Goal: Transaction & Acquisition: Purchase product/service

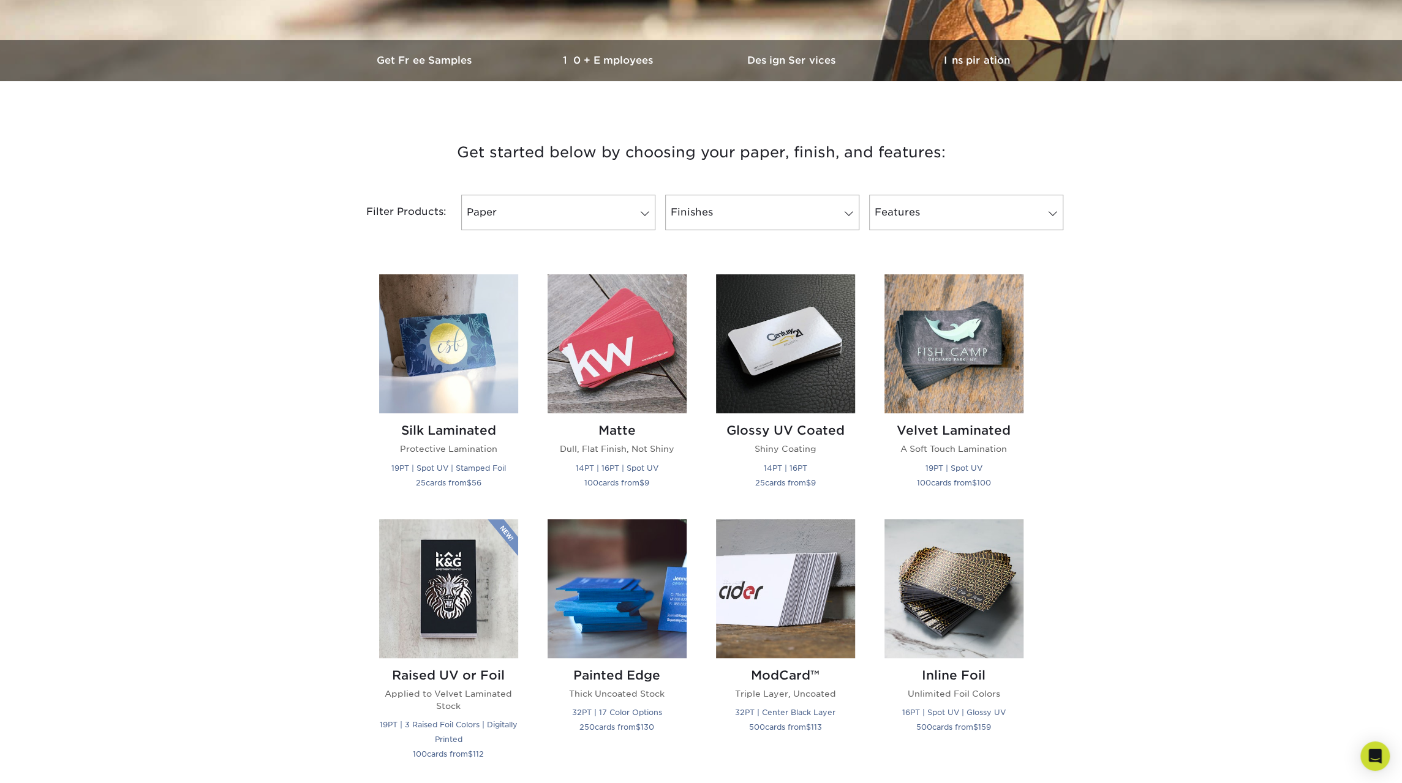
scroll to position [345, 0]
click at [647, 209] on span at bounding box center [644, 213] width 17 height 10
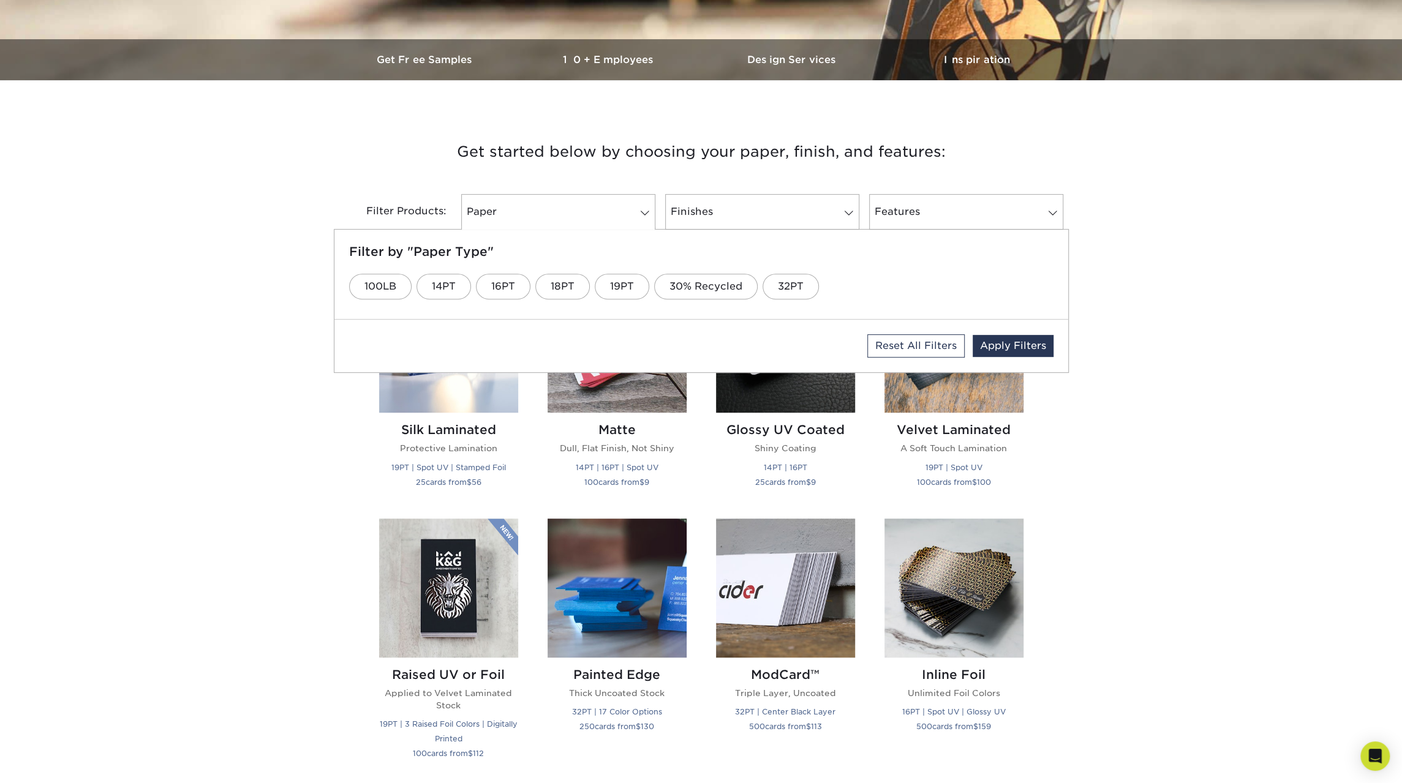
click at [107, 213] on div "Get started below by choosing your paper, finish, and features: Filtered Matche…" at bounding box center [701, 780] width 1402 height 1340
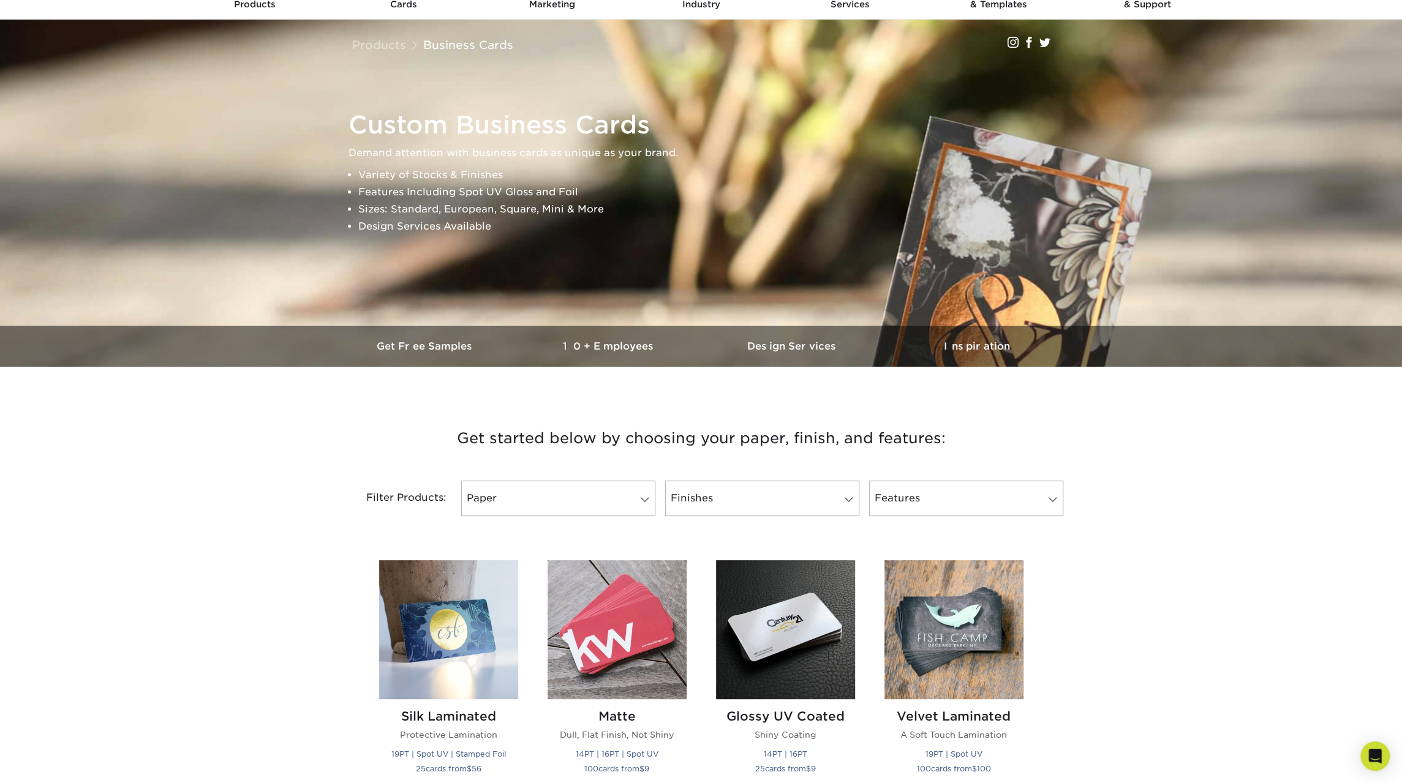
scroll to position [0, 0]
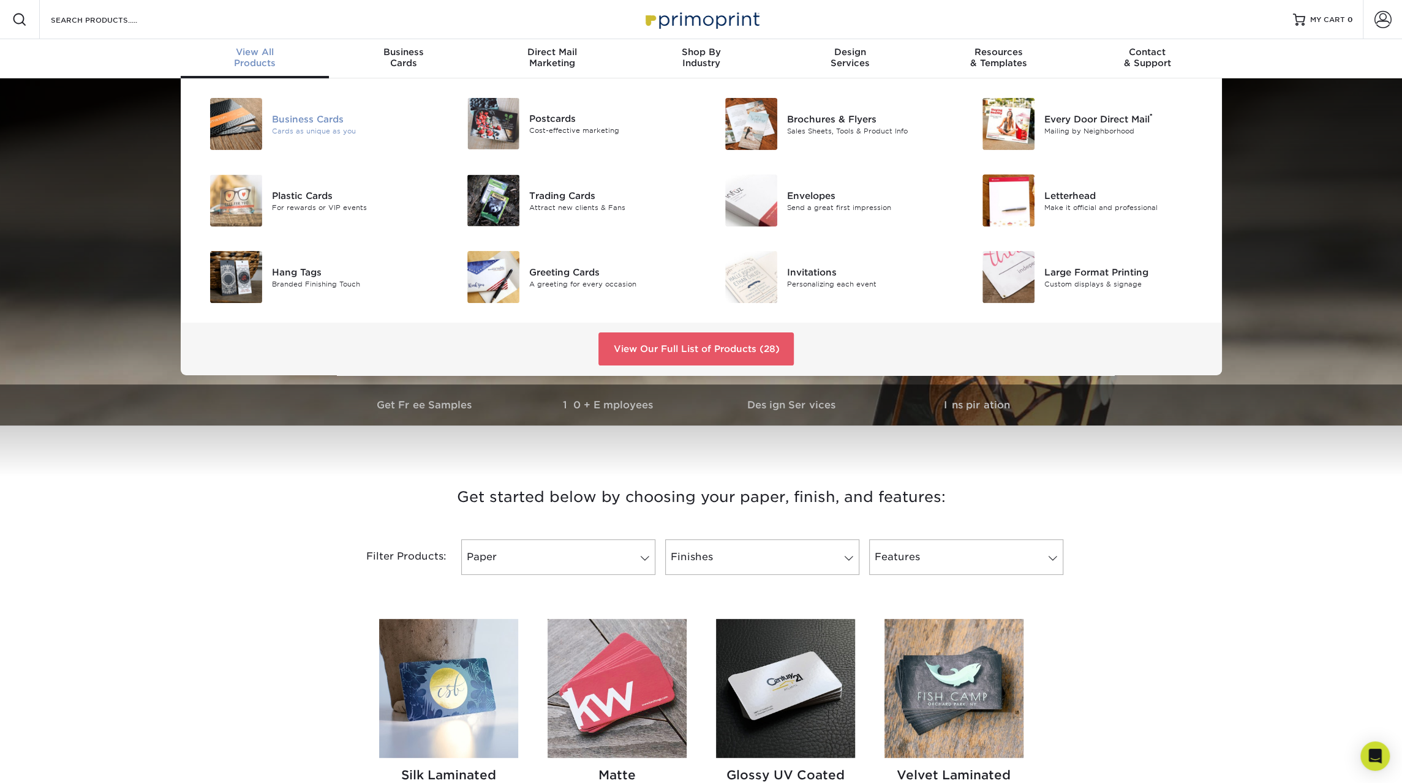
click at [302, 121] on div "Business Cards" at bounding box center [353, 118] width 162 height 13
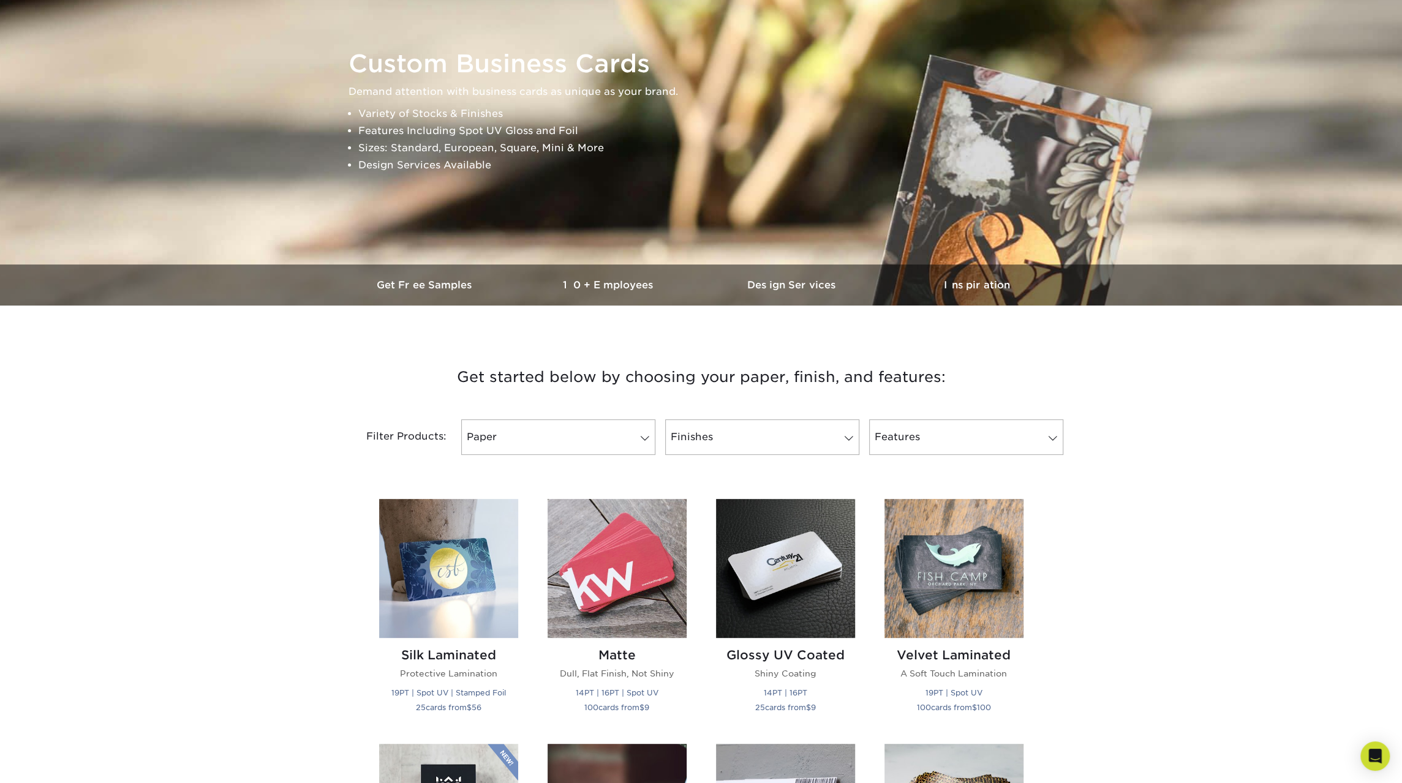
scroll to position [121, 0]
click at [845, 436] on span at bounding box center [848, 438] width 17 height 10
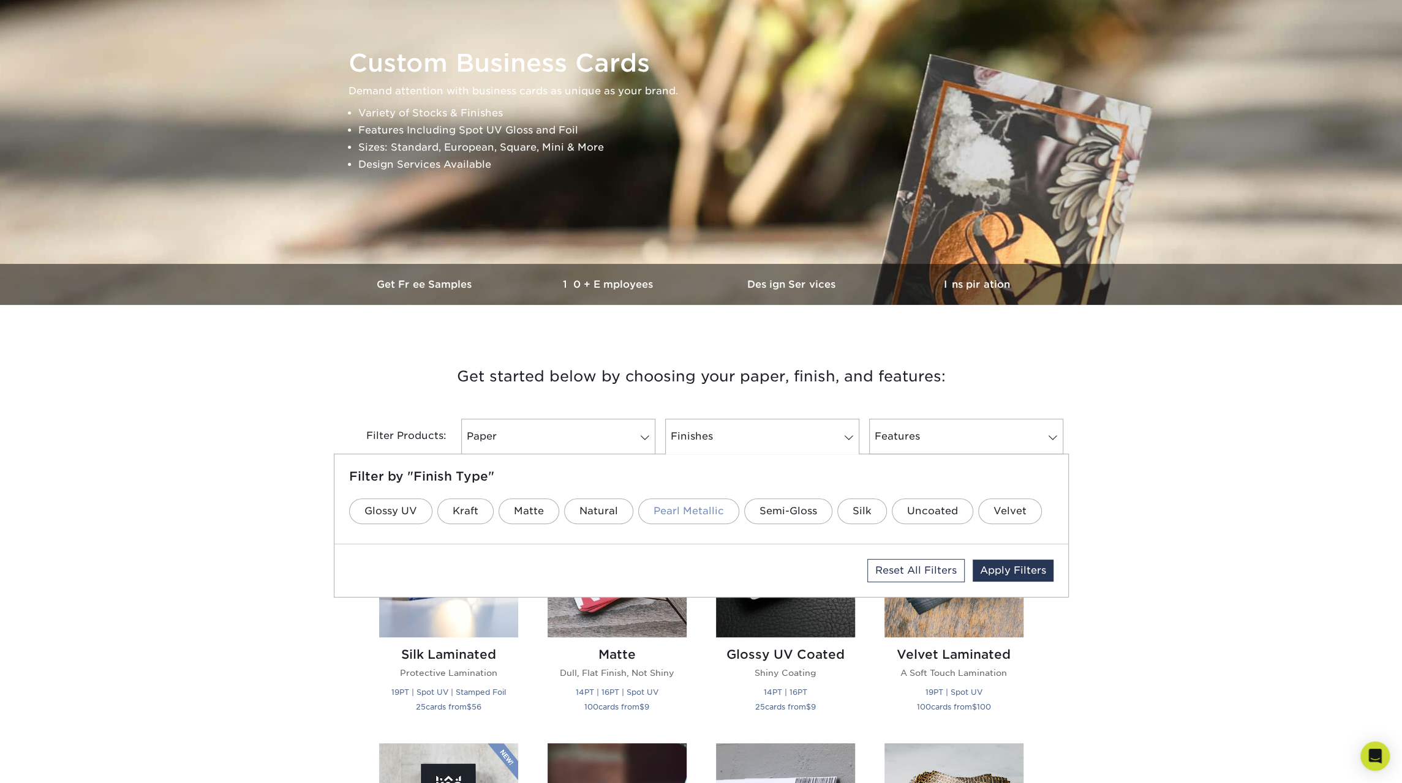
click at [679, 510] on link "Pearl Metallic" at bounding box center [688, 512] width 101 height 26
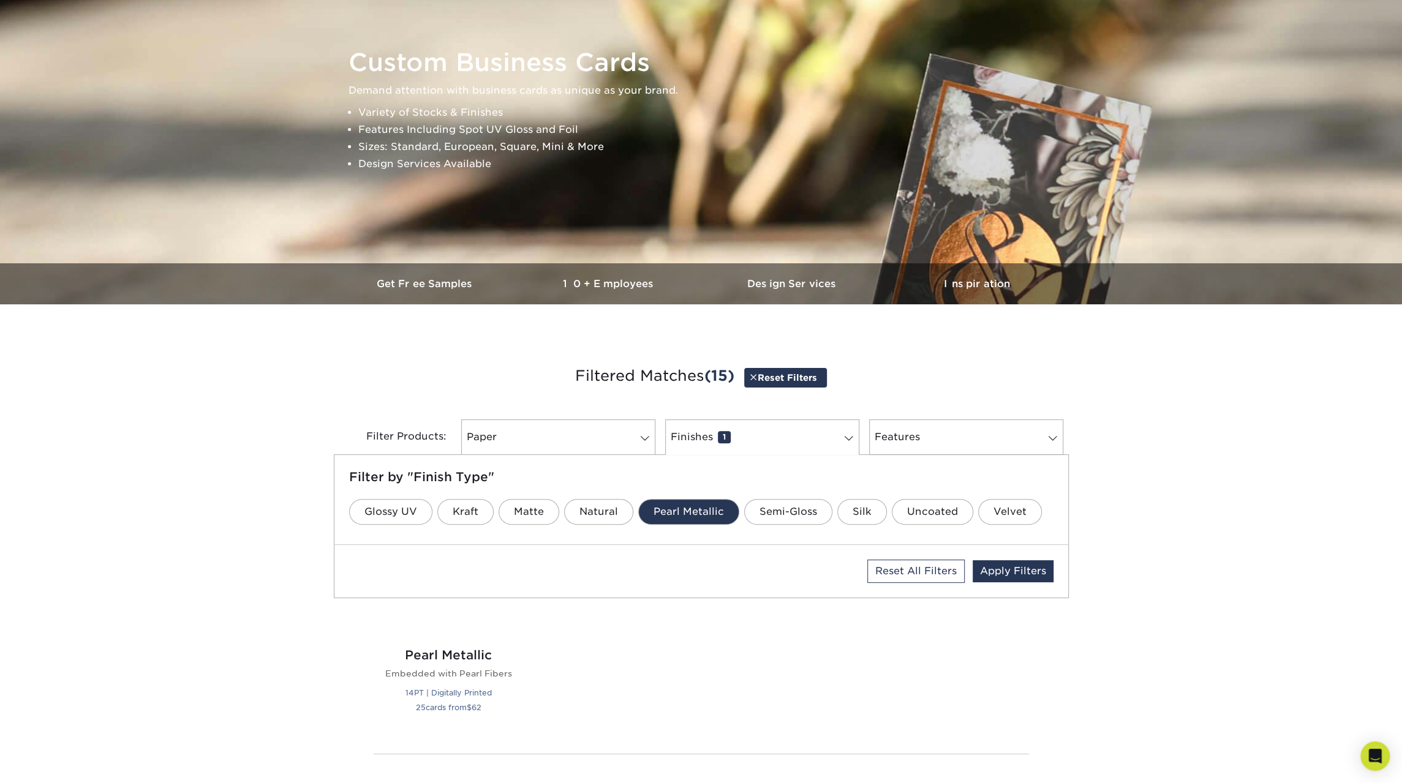
scroll to position [127, 0]
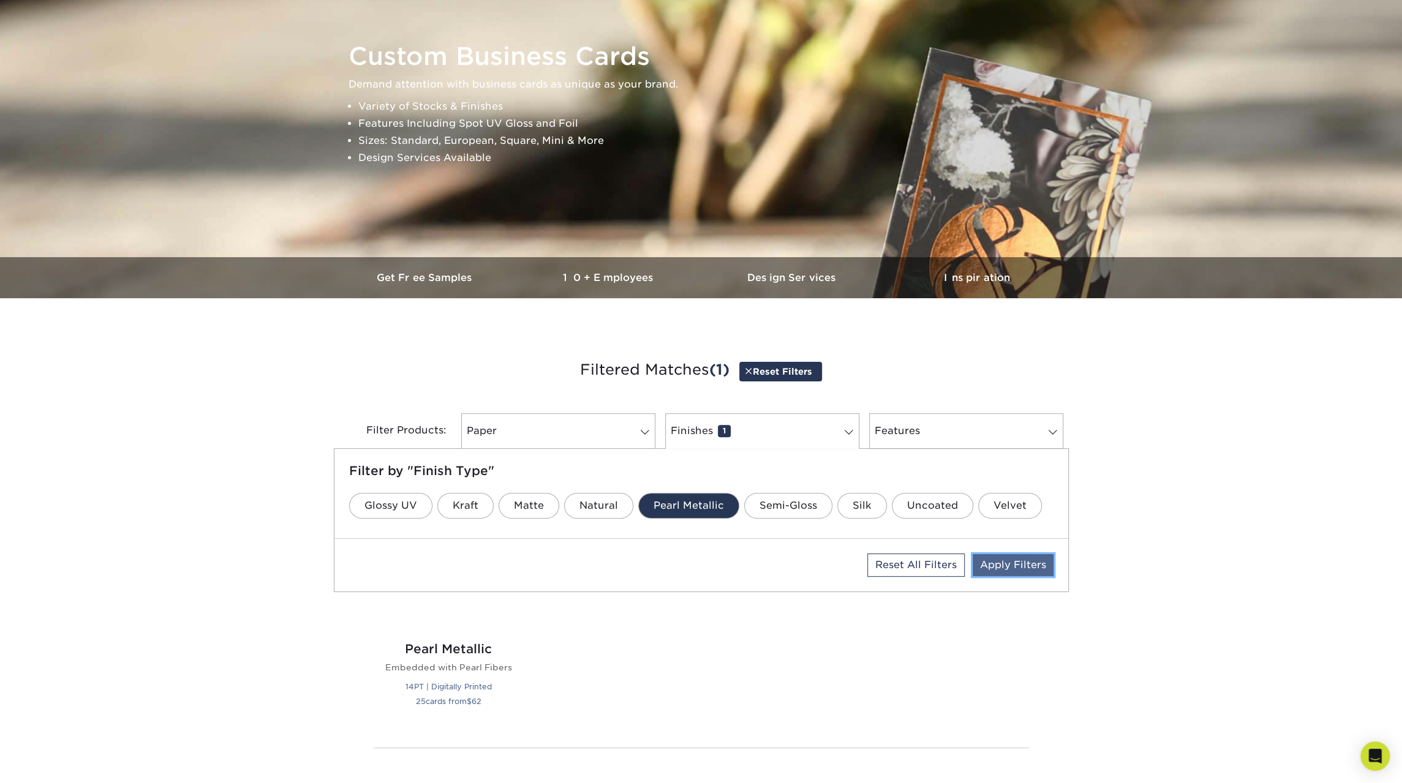
click at [1022, 562] on link "Apply Filters" at bounding box center [1013, 565] width 81 height 22
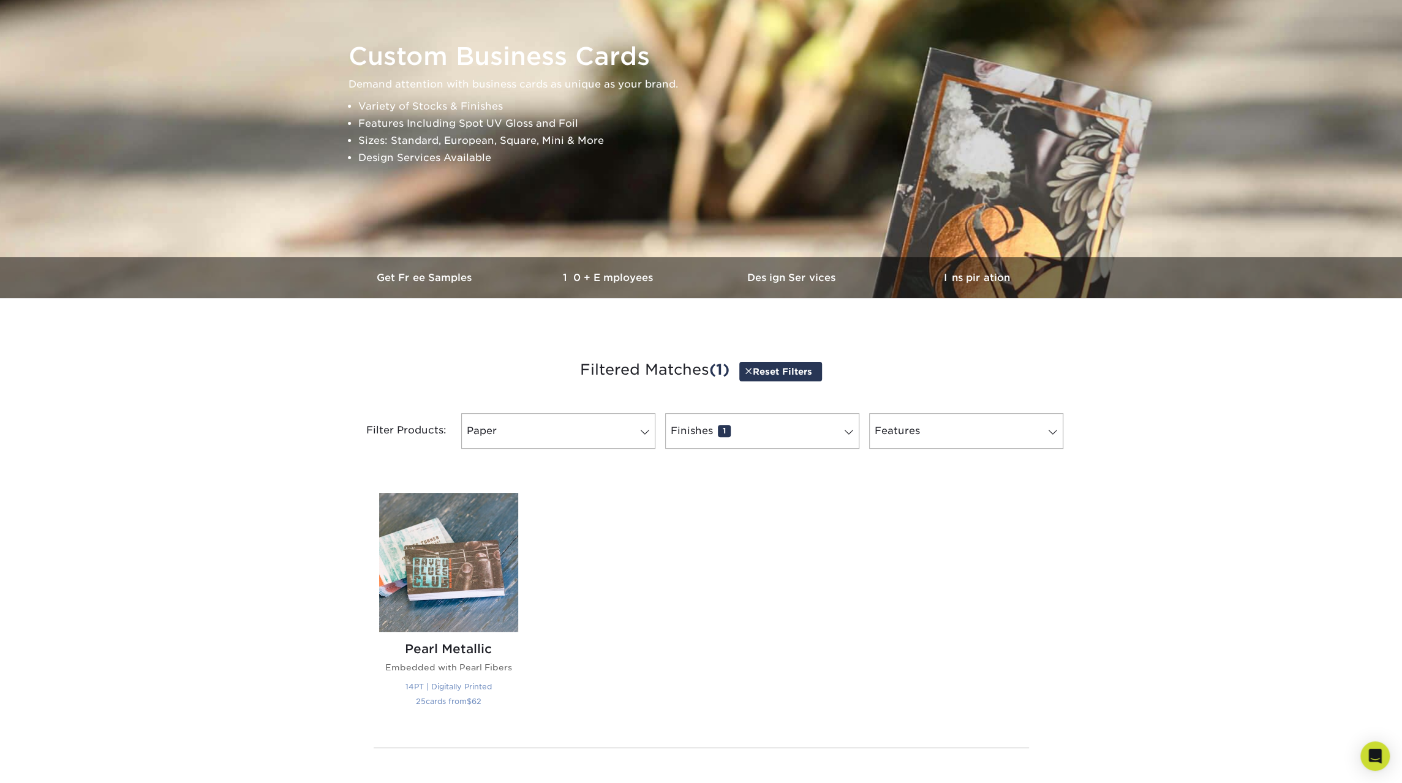
click at [447, 567] on img at bounding box center [448, 562] width 139 height 139
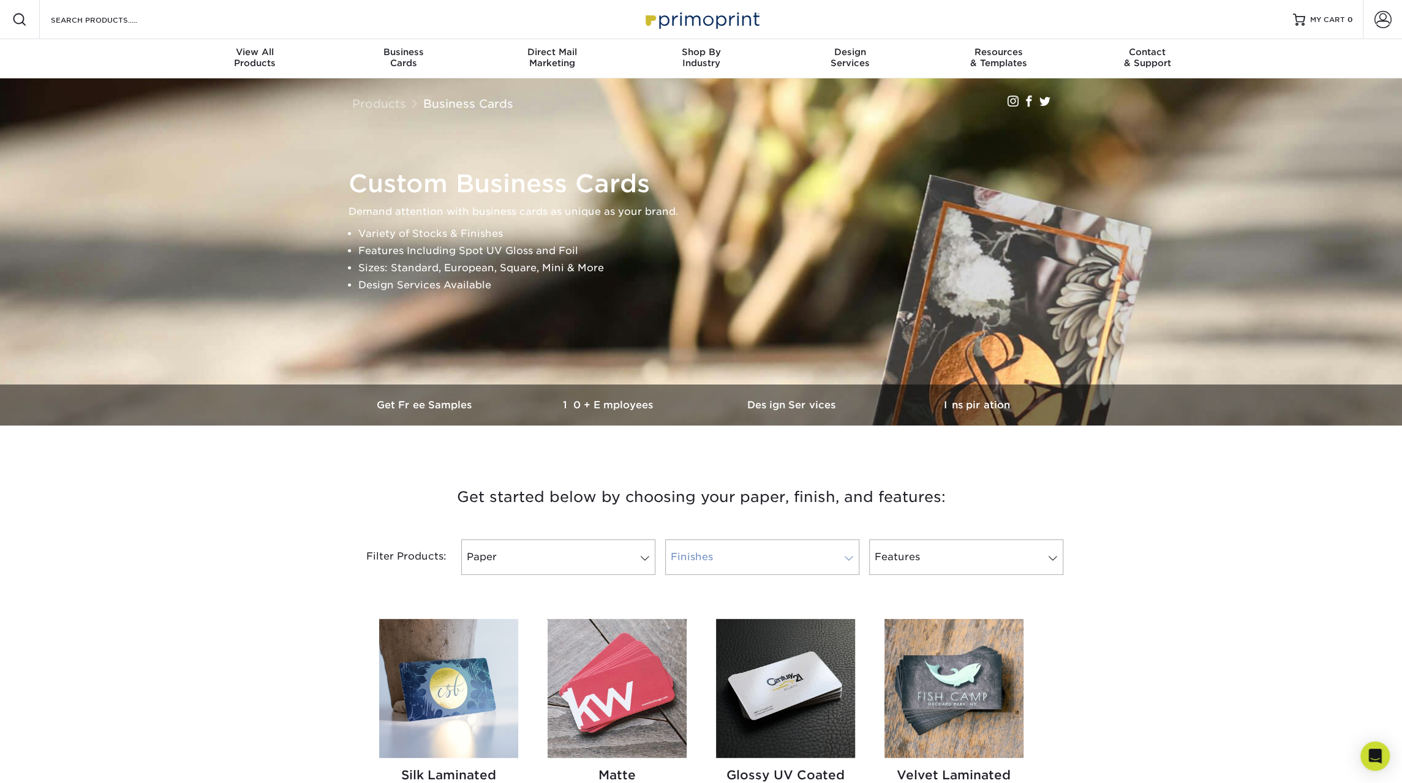
click at [720, 554] on link "Finishes" at bounding box center [762, 558] width 194 height 36
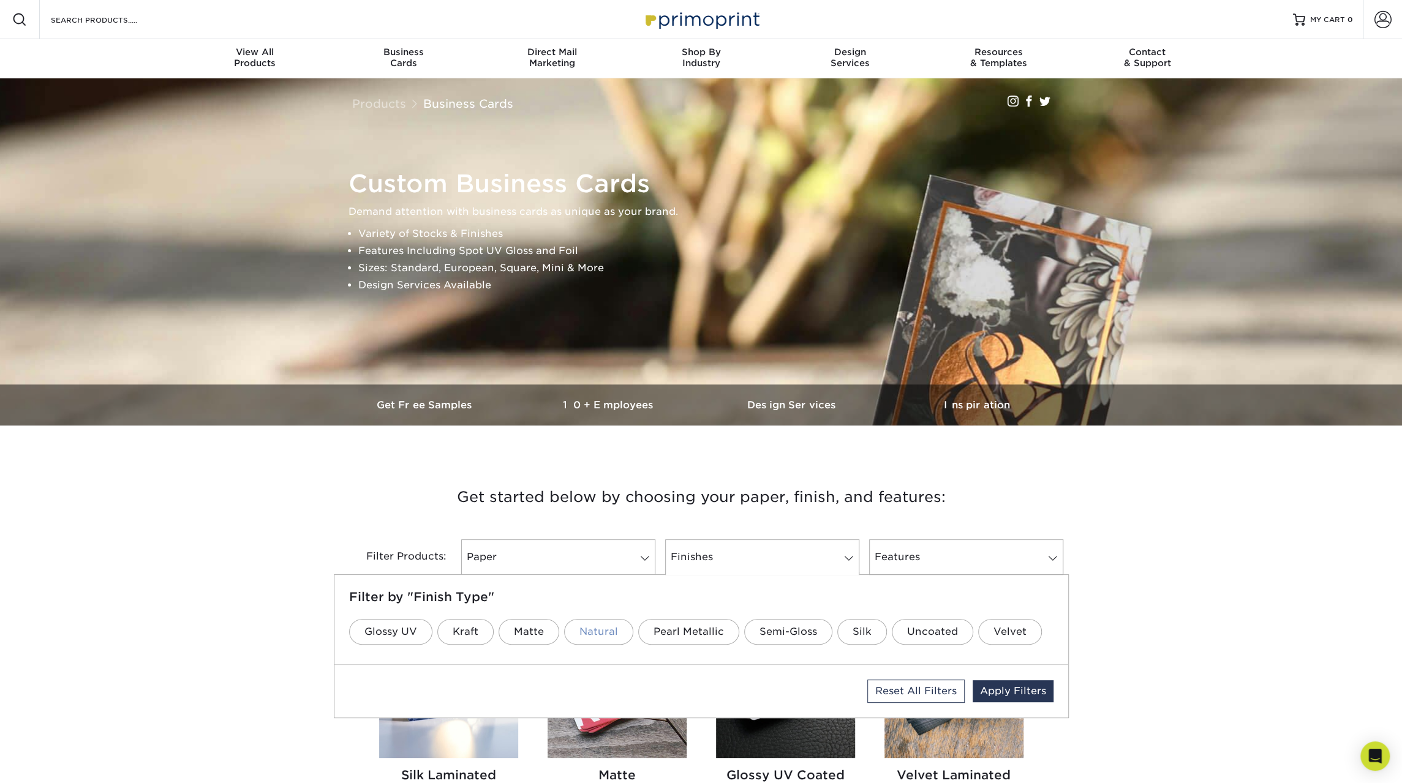
click at [590, 630] on link "Natural" at bounding box center [598, 632] width 69 height 26
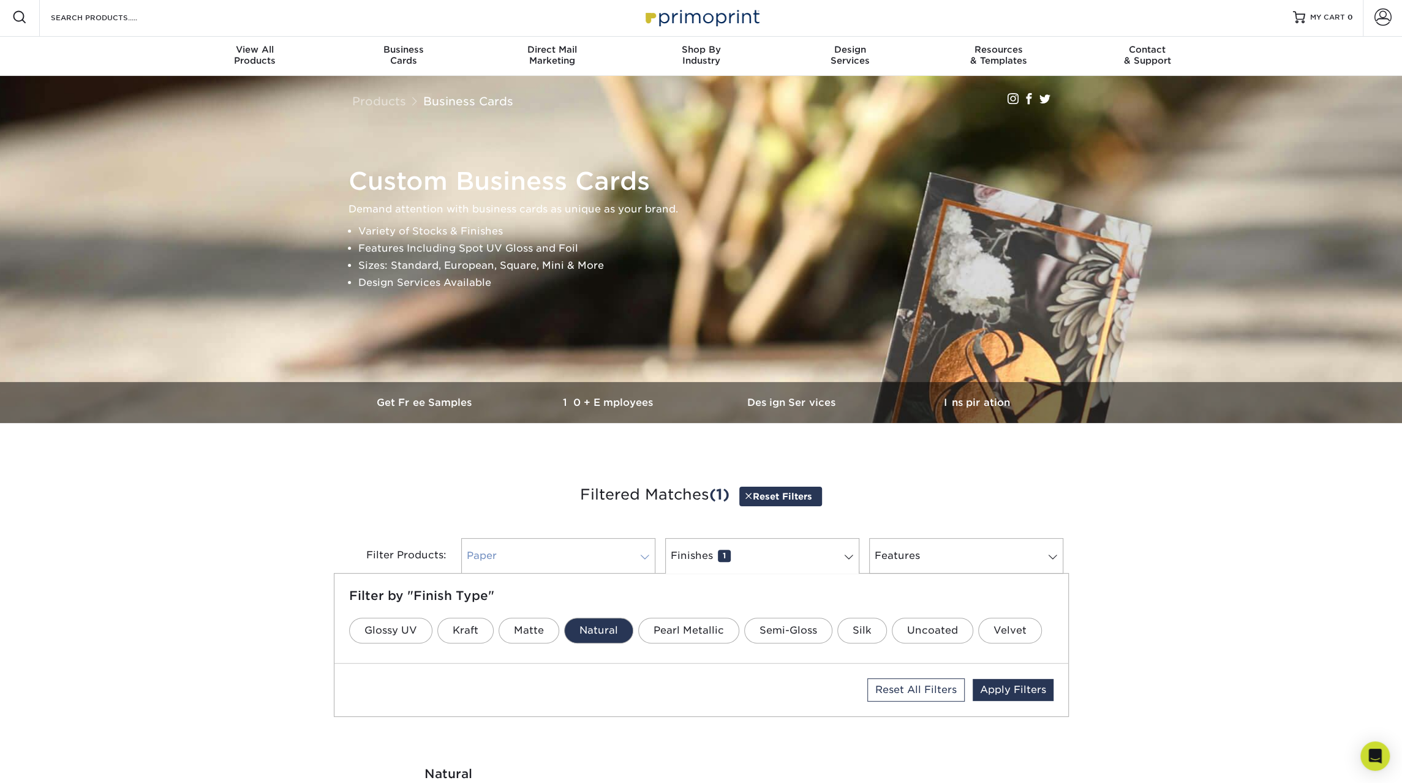
click at [562, 552] on link "Paper 0" at bounding box center [558, 556] width 194 height 36
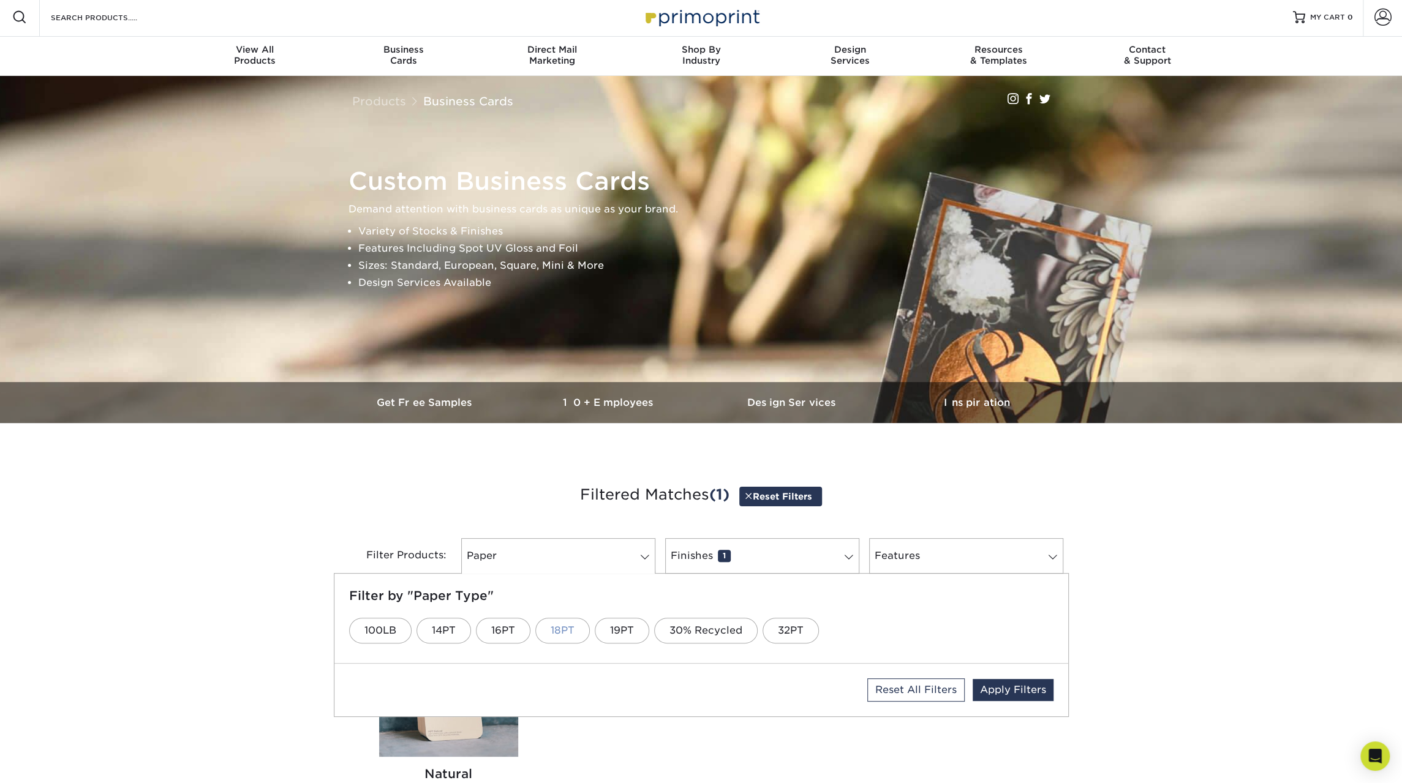
click at [571, 631] on link "18PT" at bounding box center [562, 631] width 55 height 26
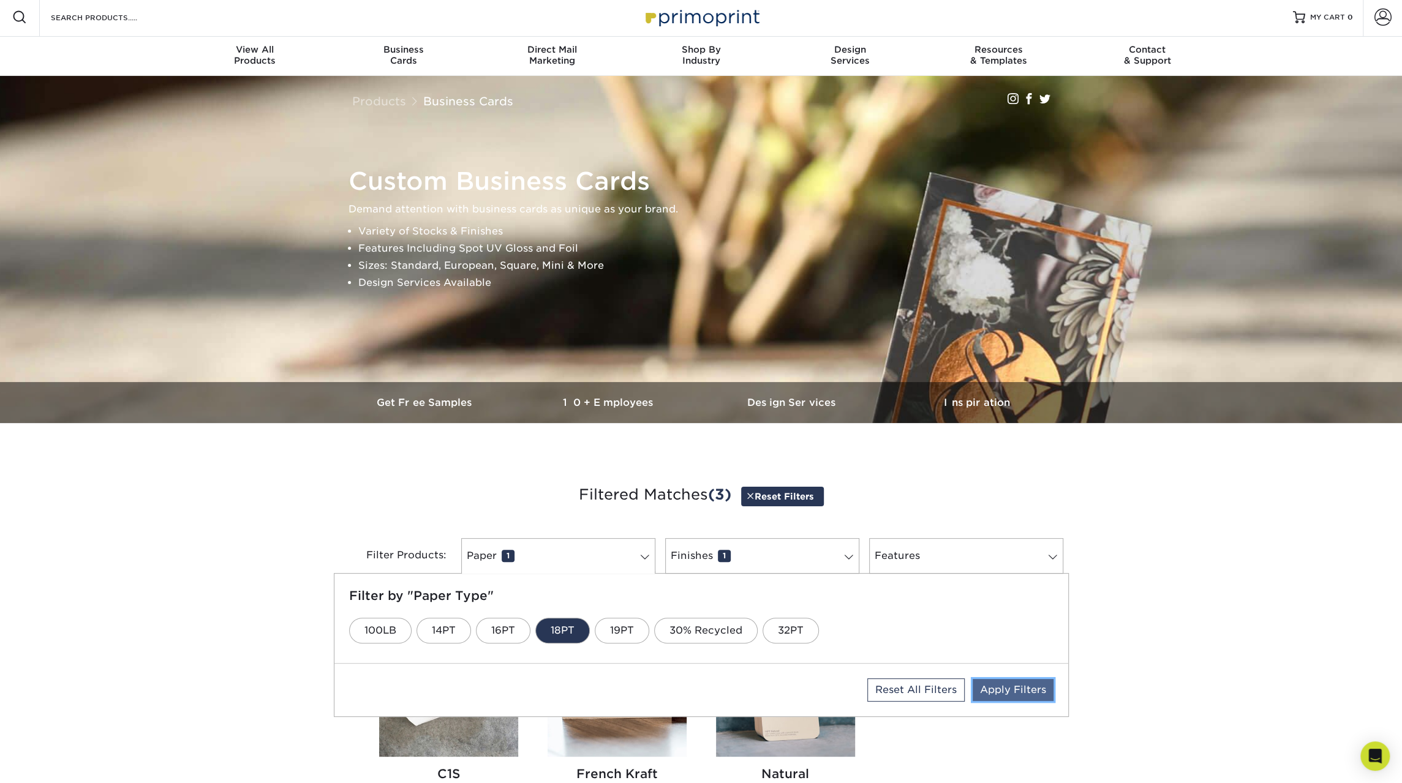
click at [1025, 688] on link "Apply Filters" at bounding box center [1013, 690] width 81 height 22
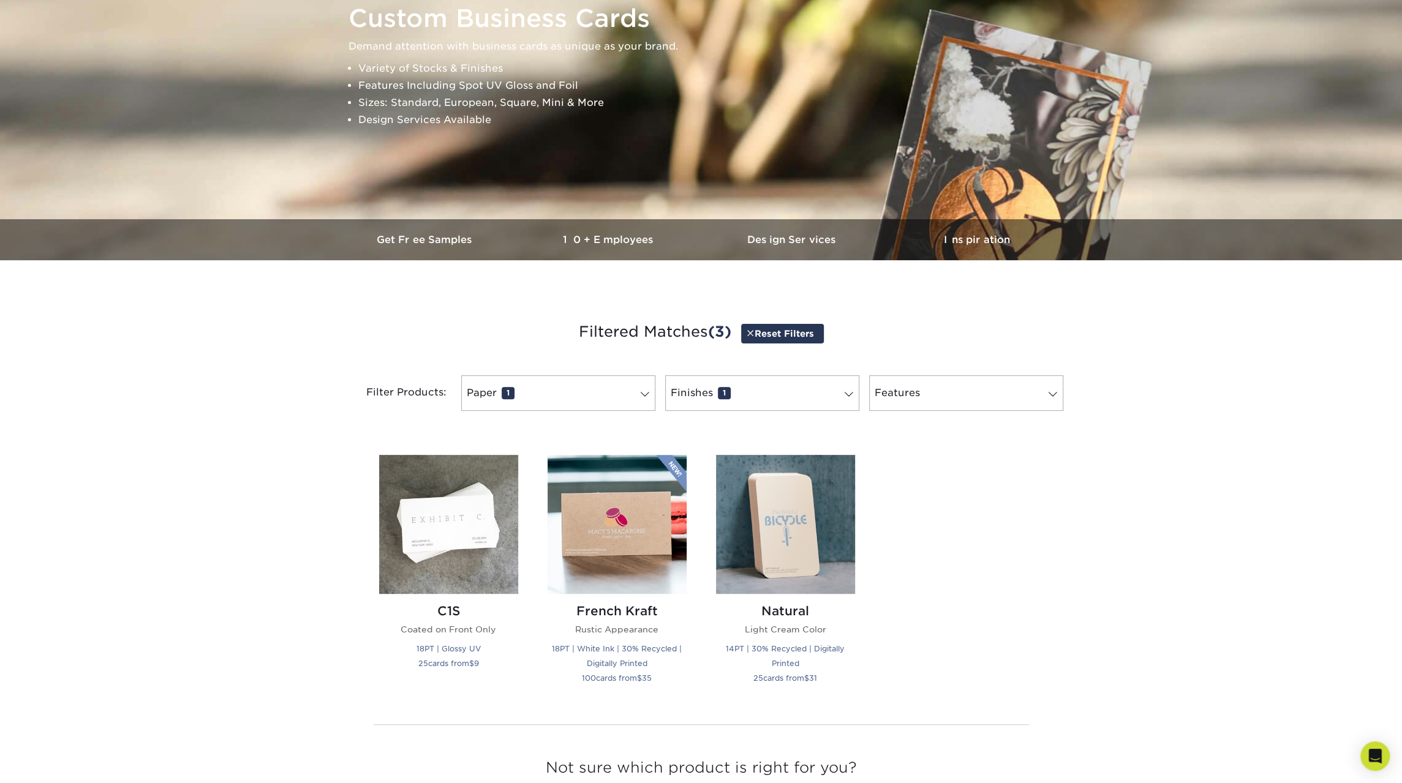
scroll to position [165, 0]
click at [587, 538] on img at bounding box center [617, 524] width 139 height 139
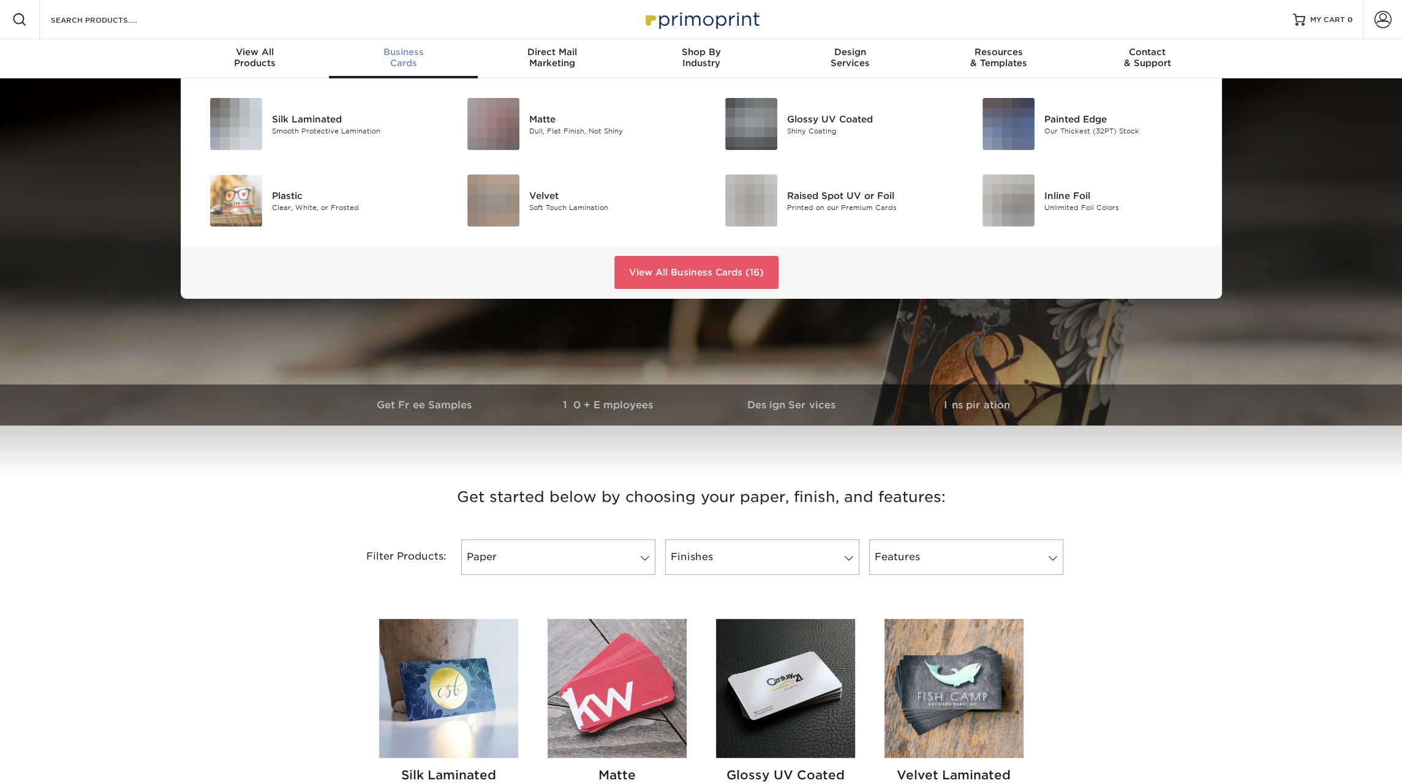
click at [395, 53] on span "Business" at bounding box center [403, 52] width 149 height 11
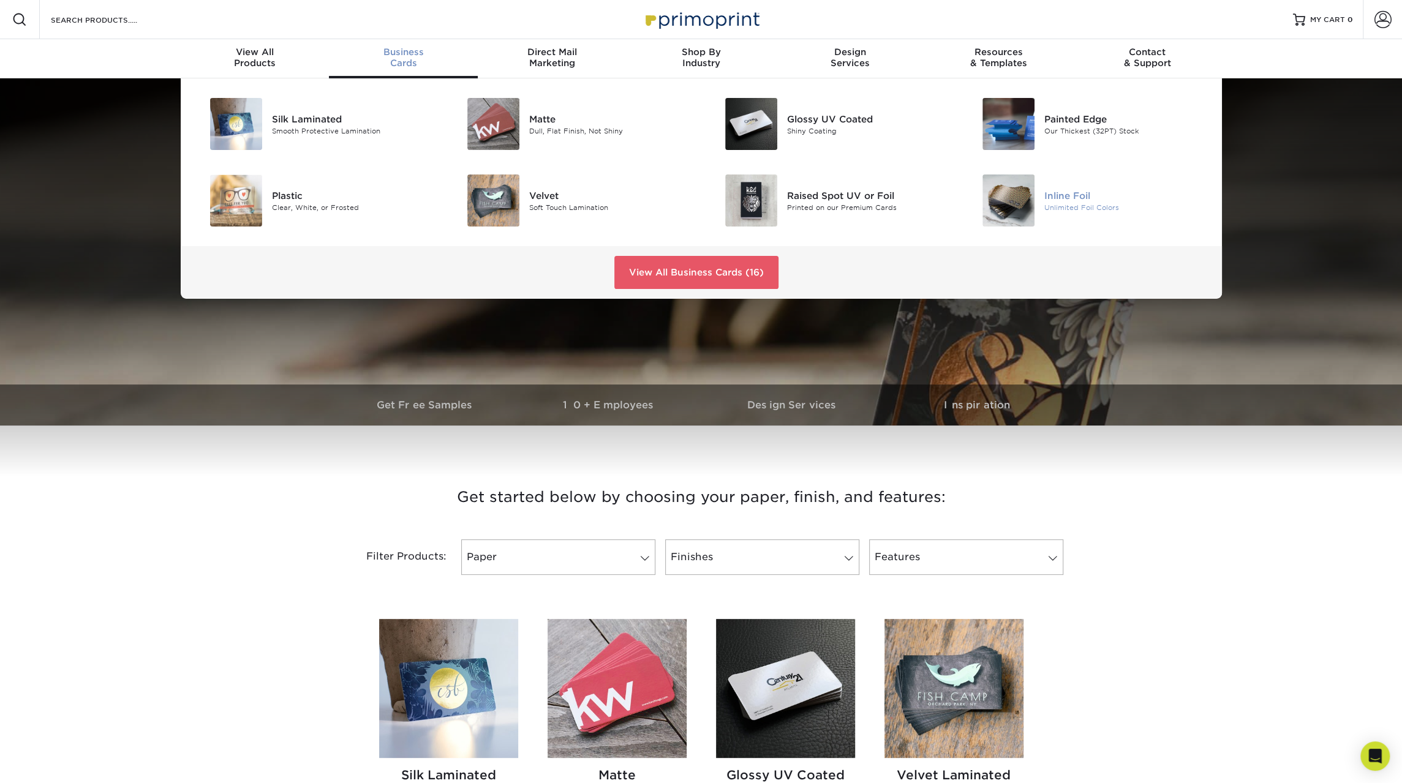
click at [1030, 205] on img at bounding box center [1008, 201] width 52 height 52
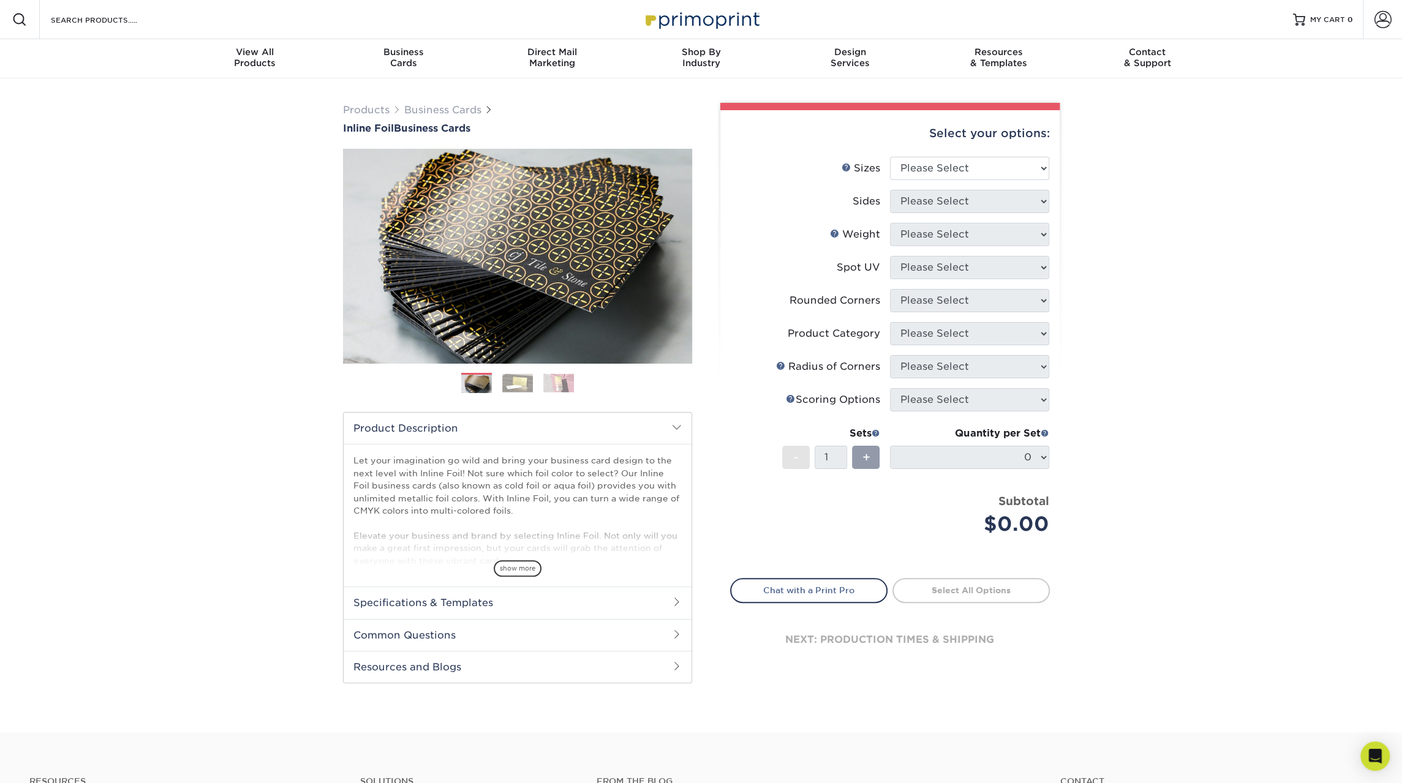
click at [481, 382] on img at bounding box center [476, 384] width 31 height 31
click at [507, 383] on img at bounding box center [517, 383] width 31 height 19
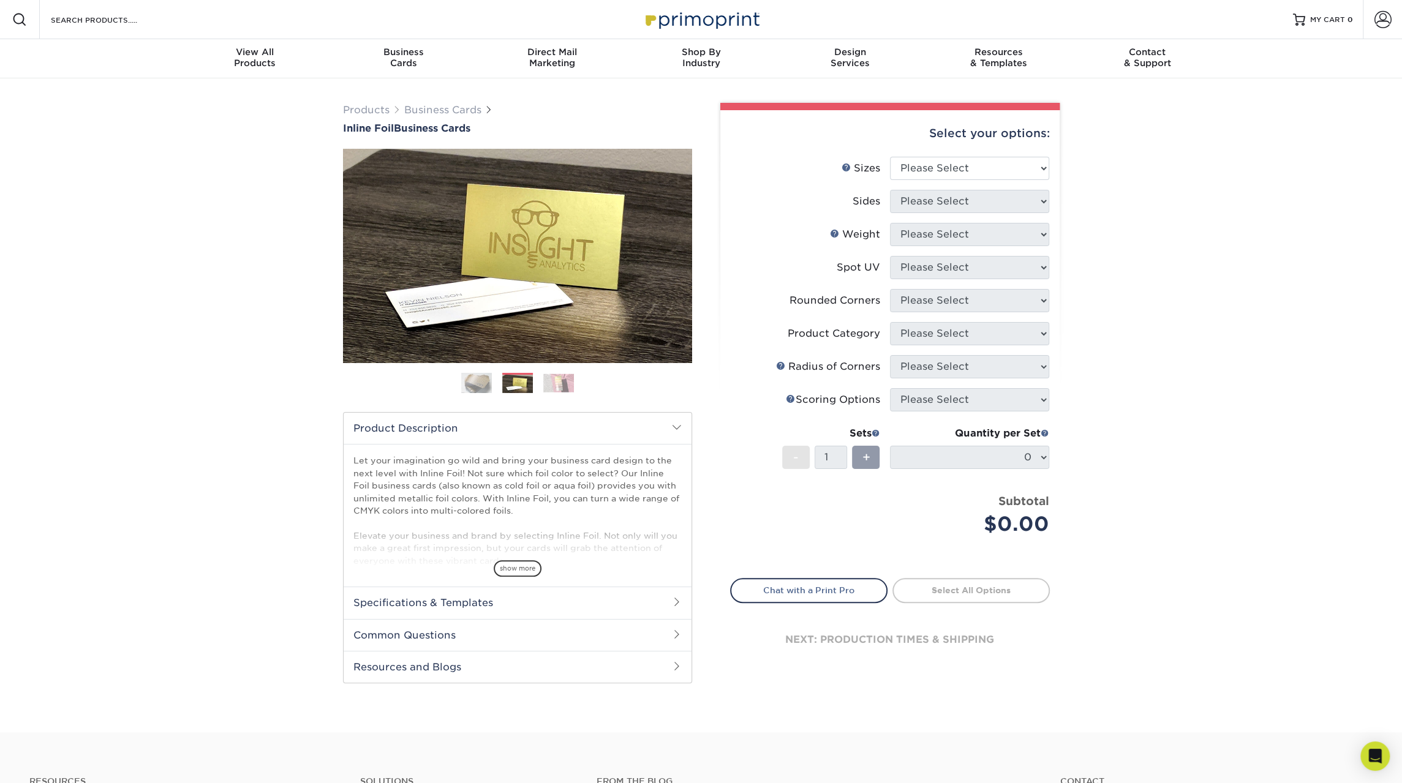
click at [552, 385] on img at bounding box center [558, 383] width 31 height 19
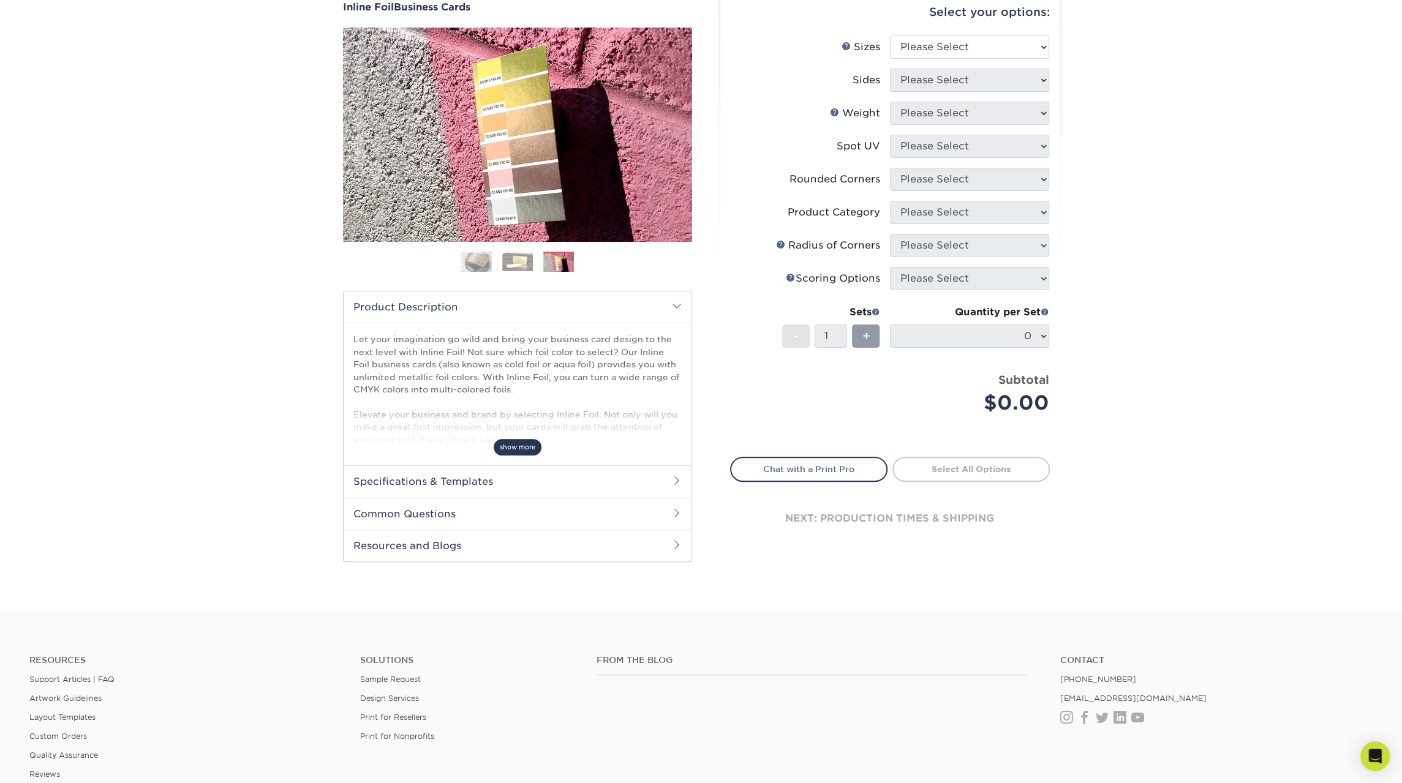
scroll to position [122, 0]
click at [508, 451] on span "show more" at bounding box center [518, 447] width 48 height 17
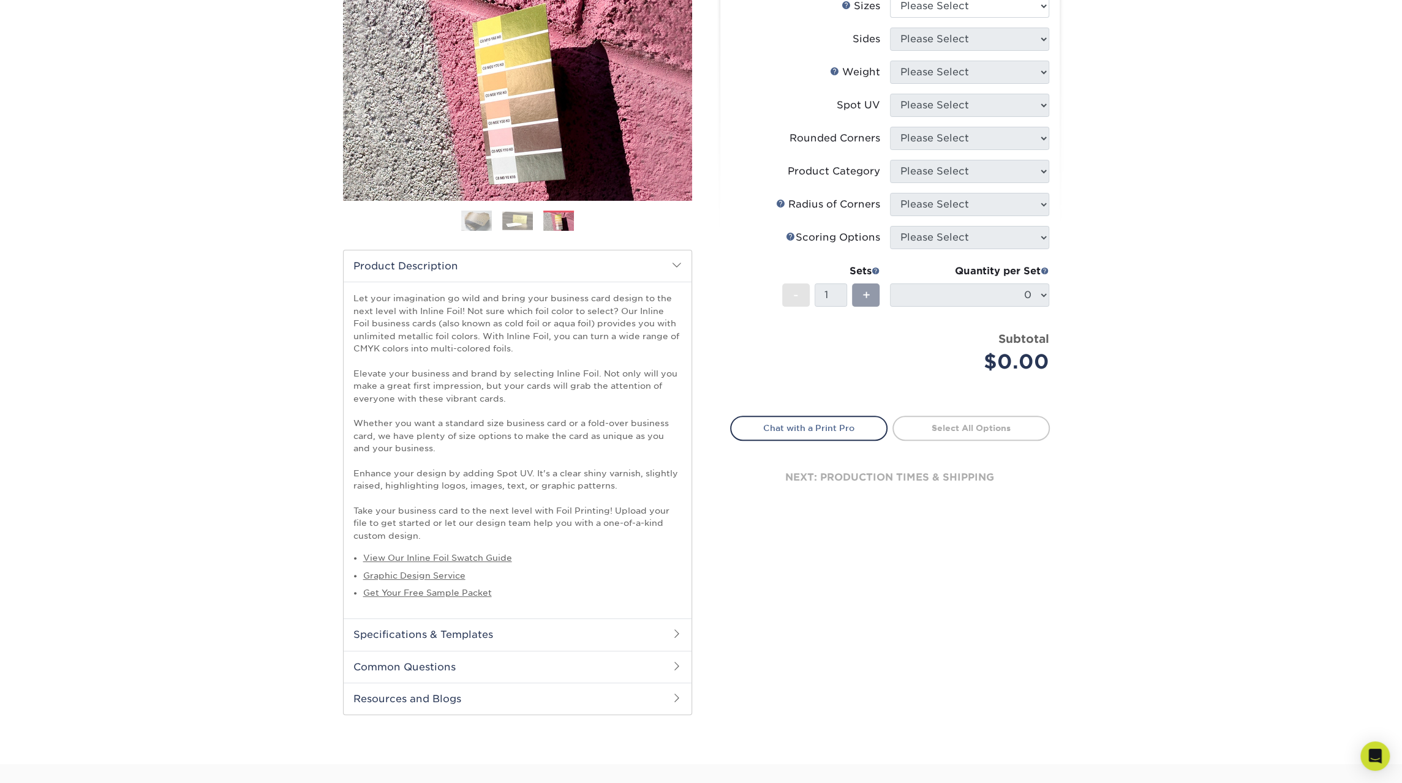
scroll to position [163, 0]
click at [490, 558] on link "View Our Inline Foil Swatch Guide" at bounding box center [437, 557] width 149 height 10
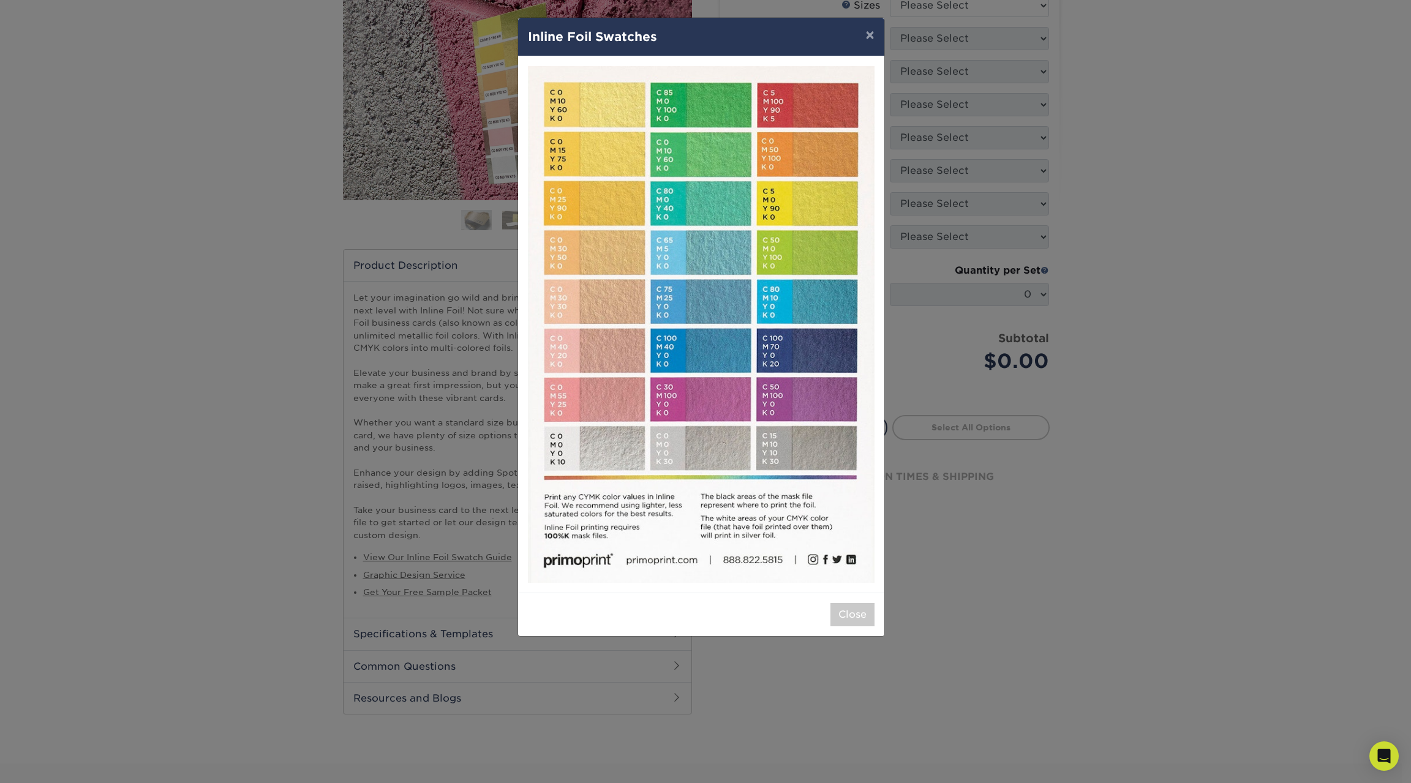
click at [266, 363] on div "× Inline Foil Swatches Close" at bounding box center [705, 391] width 1411 height 783
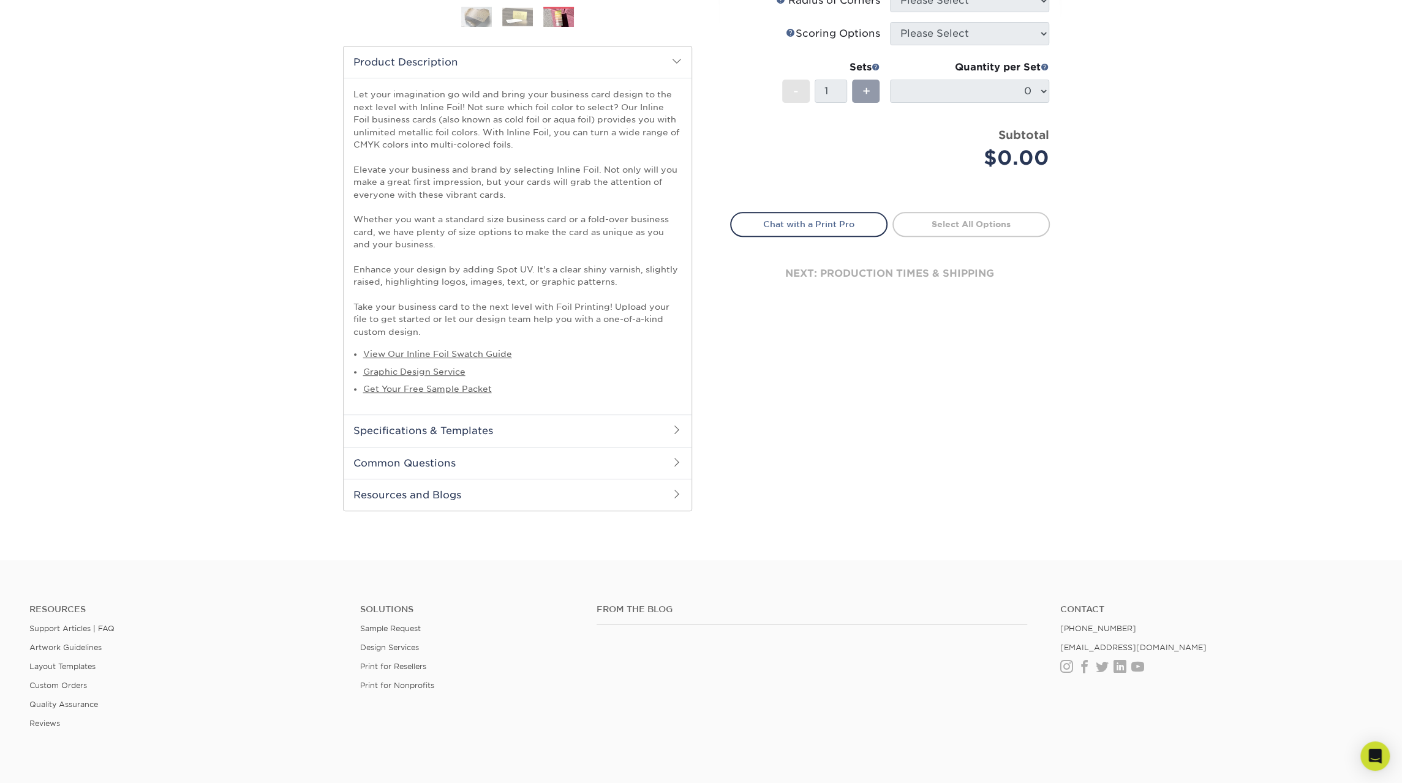
scroll to position [367, 0]
click at [404, 488] on h2 "Resources and Blogs" at bounding box center [518, 494] width 348 height 32
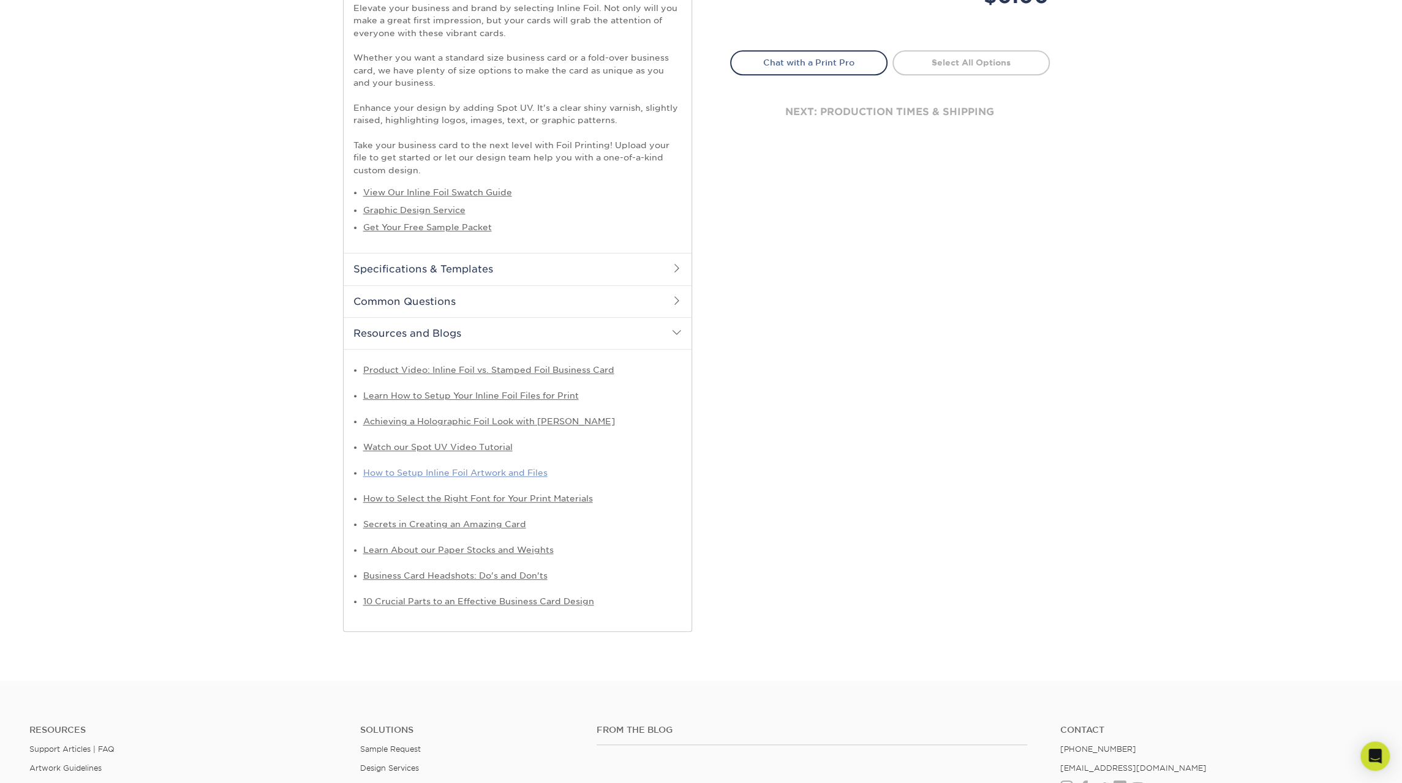
scroll to position [530, 0]
click at [492, 469] on link "How to Setup Inline Foil Artwork and Files" at bounding box center [455, 471] width 184 height 10
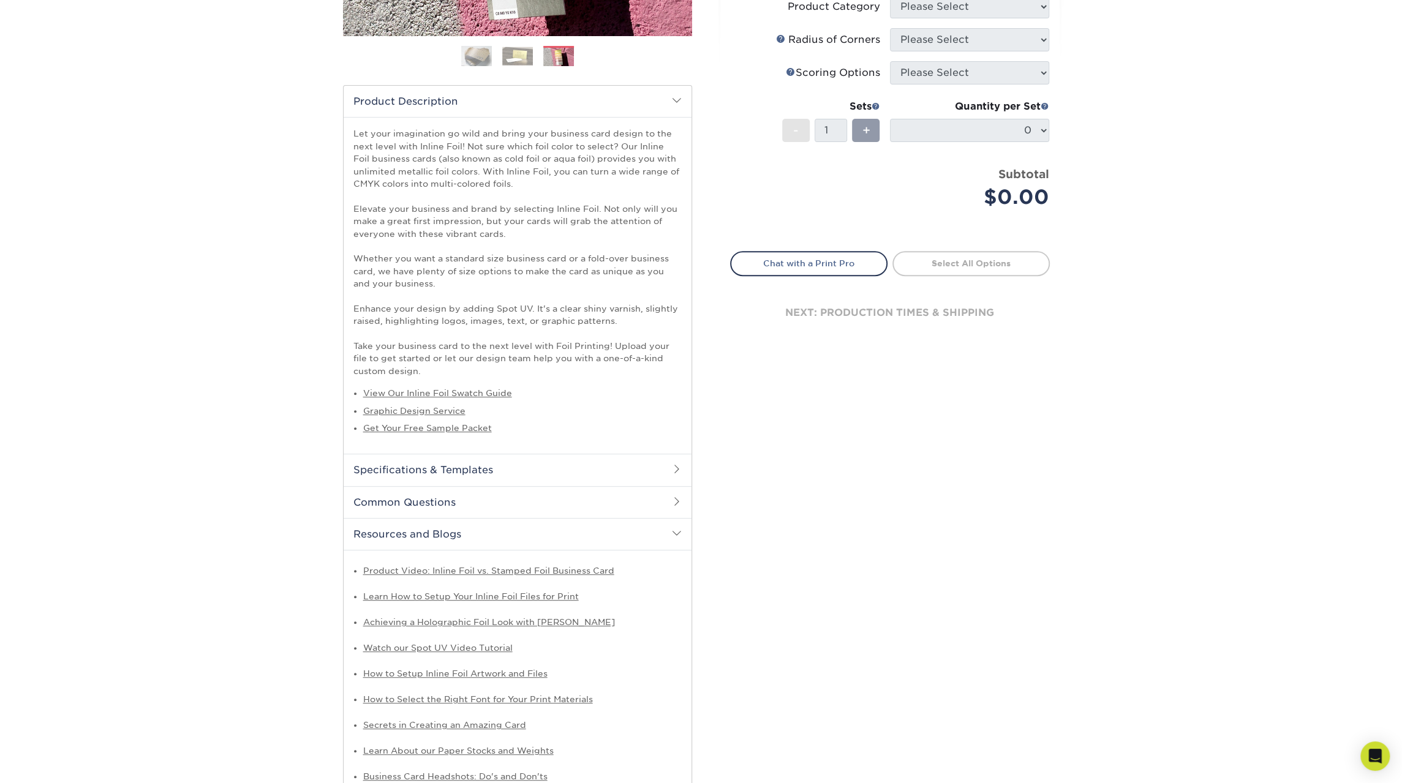
scroll to position [326, 0]
click at [439, 412] on link "Graphic Design Service" at bounding box center [414, 412] width 102 height 10
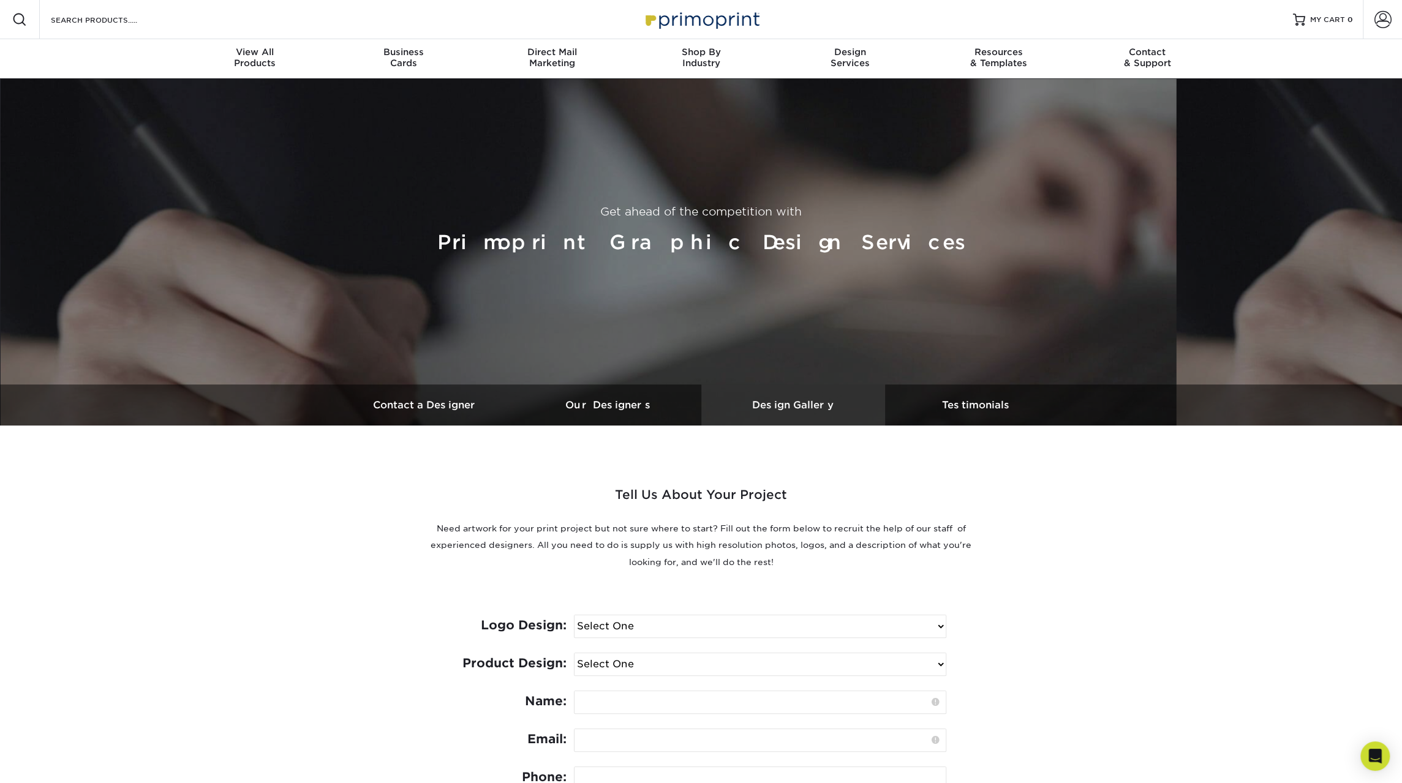
click at [783, 409] on h3 "Design Gallery" at bounding box center [793, 405] width 184 height 12
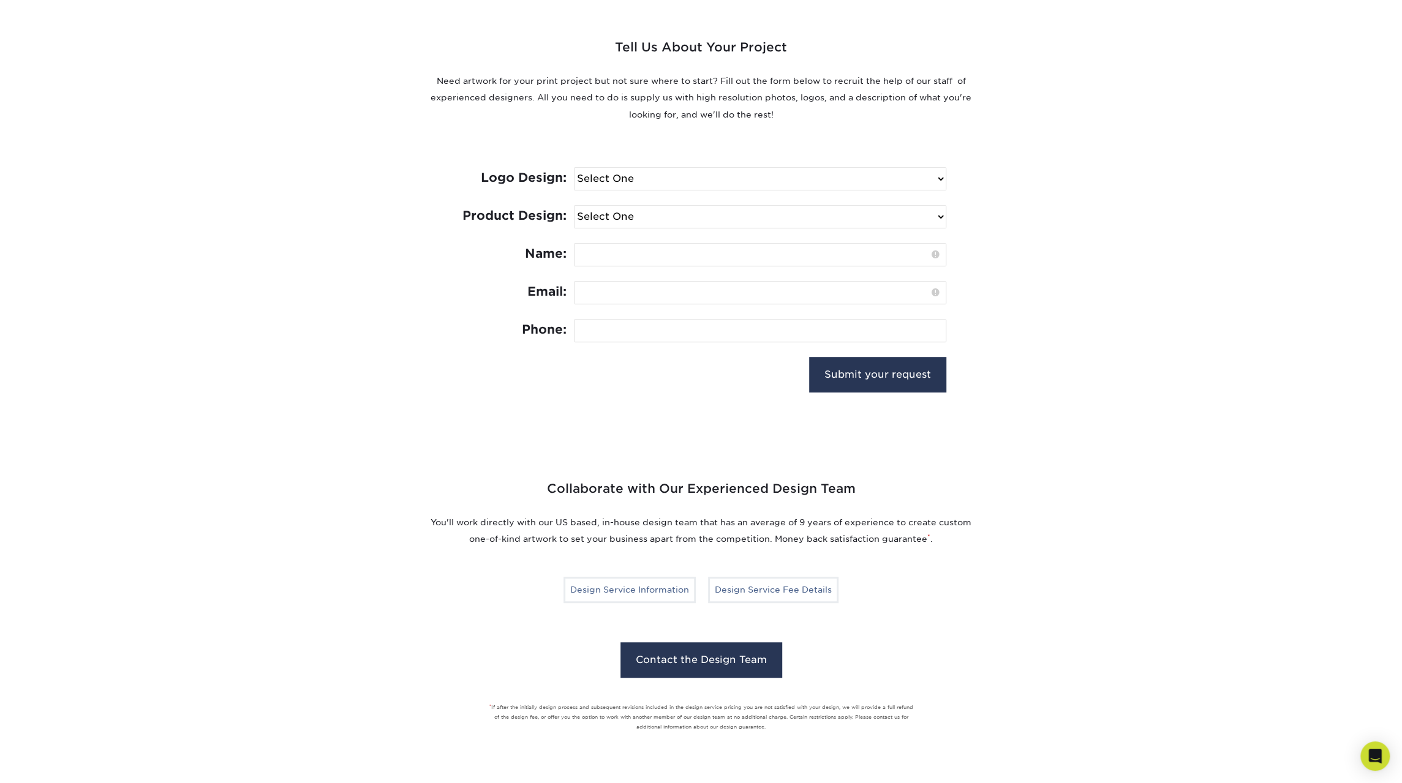
scroll to position [448, 0]
click at [650, 169] on select "Select One I need a logo design: $300 No thank you" at bounding box center [760, 178] width 371 height 22
select select "No Logo"
click at [575, 167] on select "Select One I need a logo design: $300 No thank you" at bounding box center [760, 178] width 371 height 22
click at [644, 217] on select "Select One Logo Design Only Design Edits Banner Design: $50.00 Bookmark Design:…" at bounding box center [760, 216] width 371 height 22
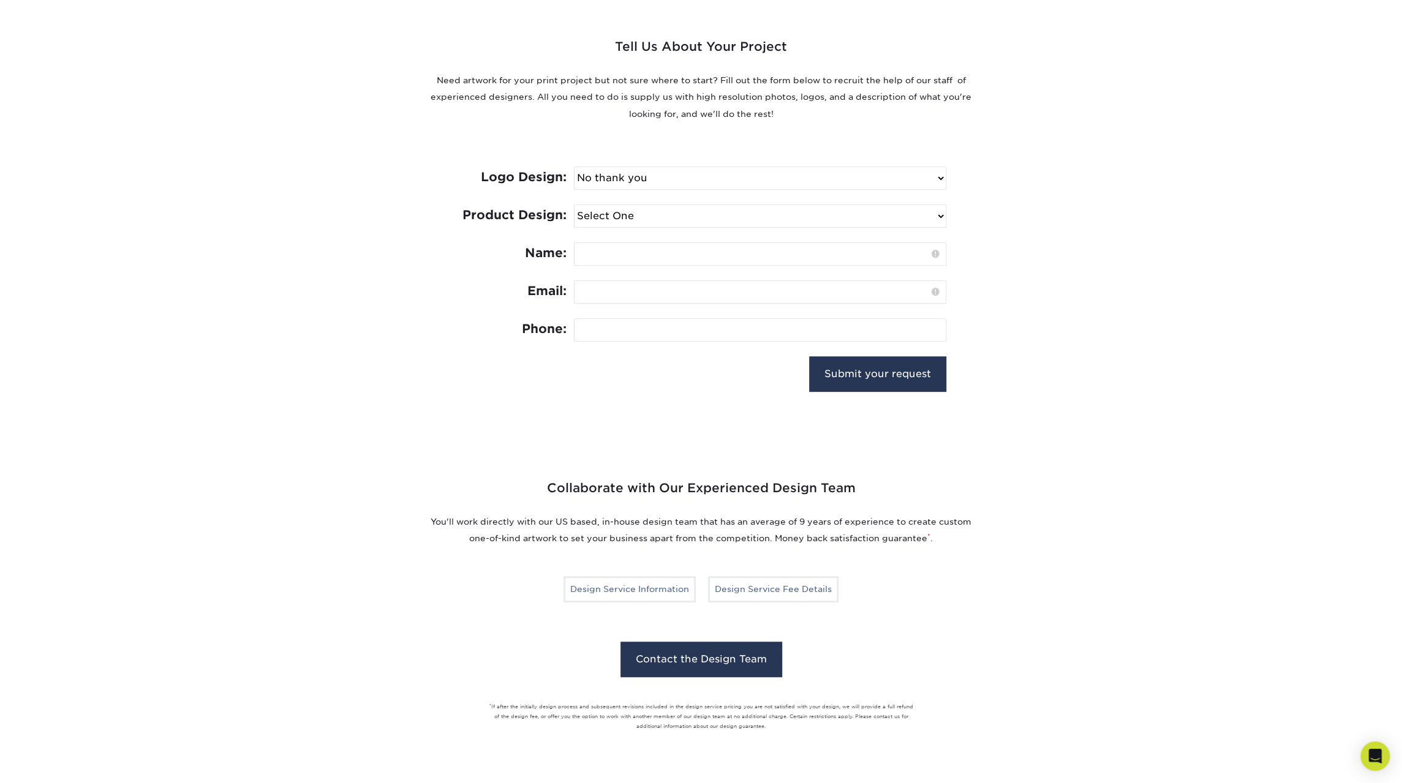
select select "Business Card - $100"
click at [575, 205] on select "Select One Logo Design Only Design Edits Banner Design: $50.00 Bookmark Design:…" at bounding box center [760, 216] width 371 height 22
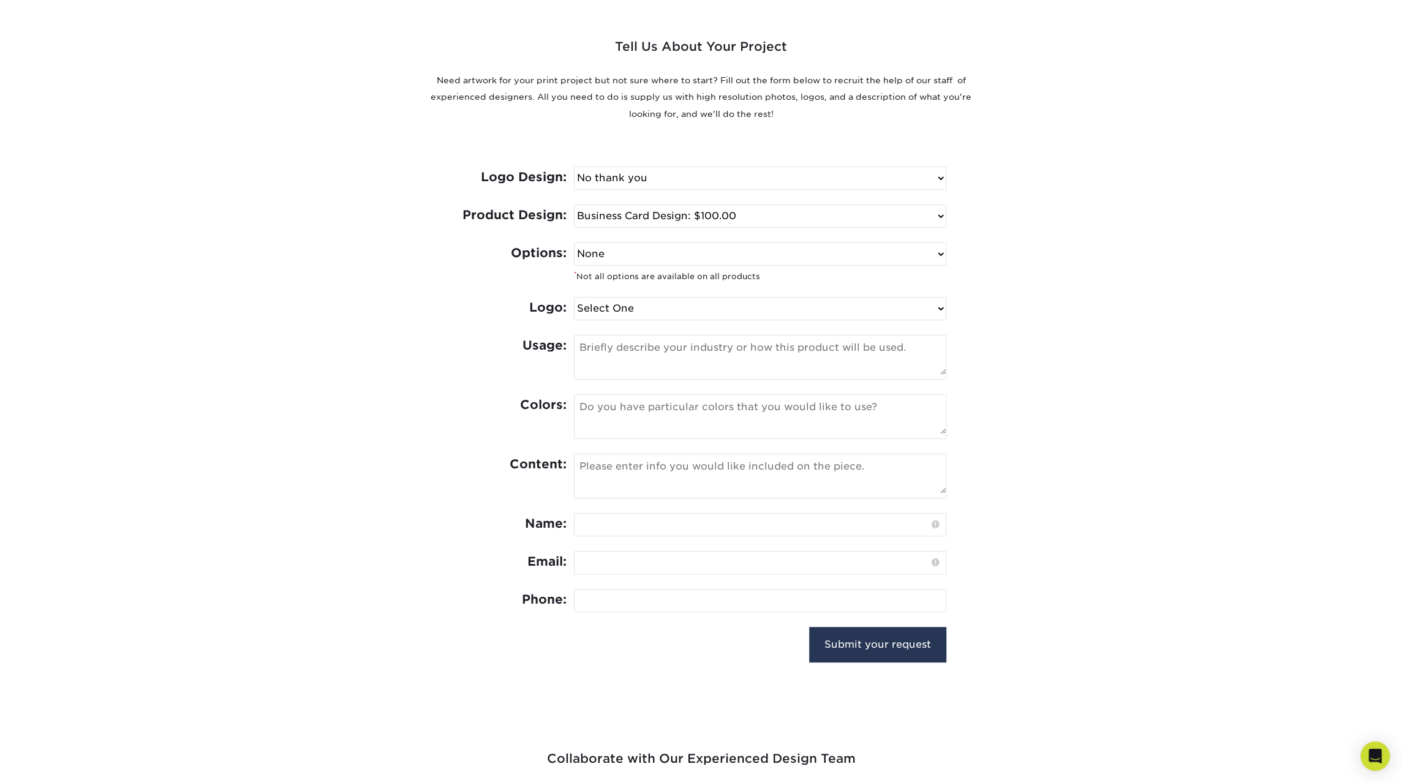
click at [875, 249] on select "None Spot UV Foil Spot UV & Foil" at bounding box center [760, 254] width 371 height 22
select select "Spot UV & Foil"
click at [575, 243] on select "None Spot UV Foil Spot UV & Foil" at bounding box center [760, 254] width 371 height 22
click at [810, 306] on select "Select One I can provide a logo in an .ai, .eps, or .pdf I have a logo but not …" at bounding box center [760, 309] width 371 height 22
select select "Has Logo"
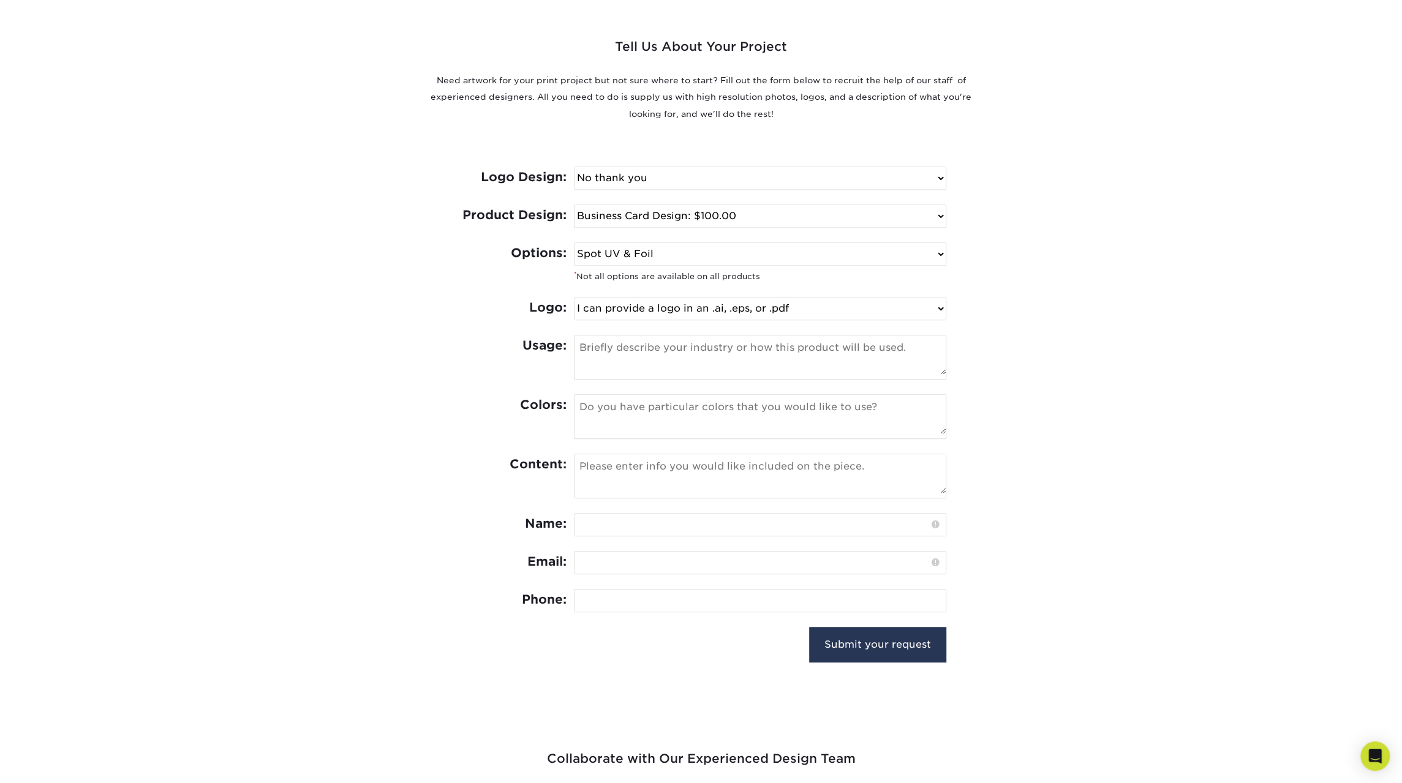
click at [575, 298] on select "Select One I can provide a logo in an .ai, .eps, or .pdf I have a logo but not …" at bounding box center [760, 309] width 371 height 22
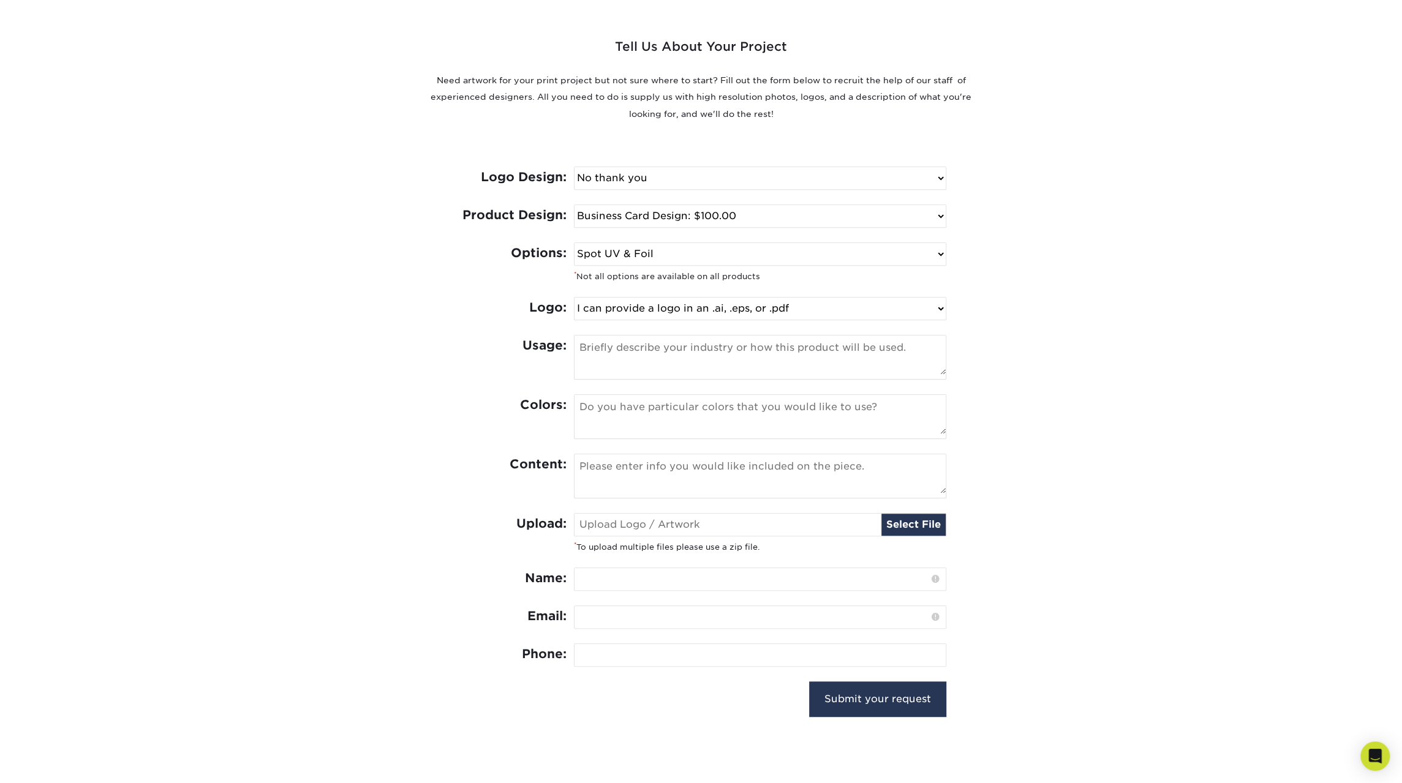
click at [802, 409] on textarea at bounding box center [760, 414] width 371 height 39
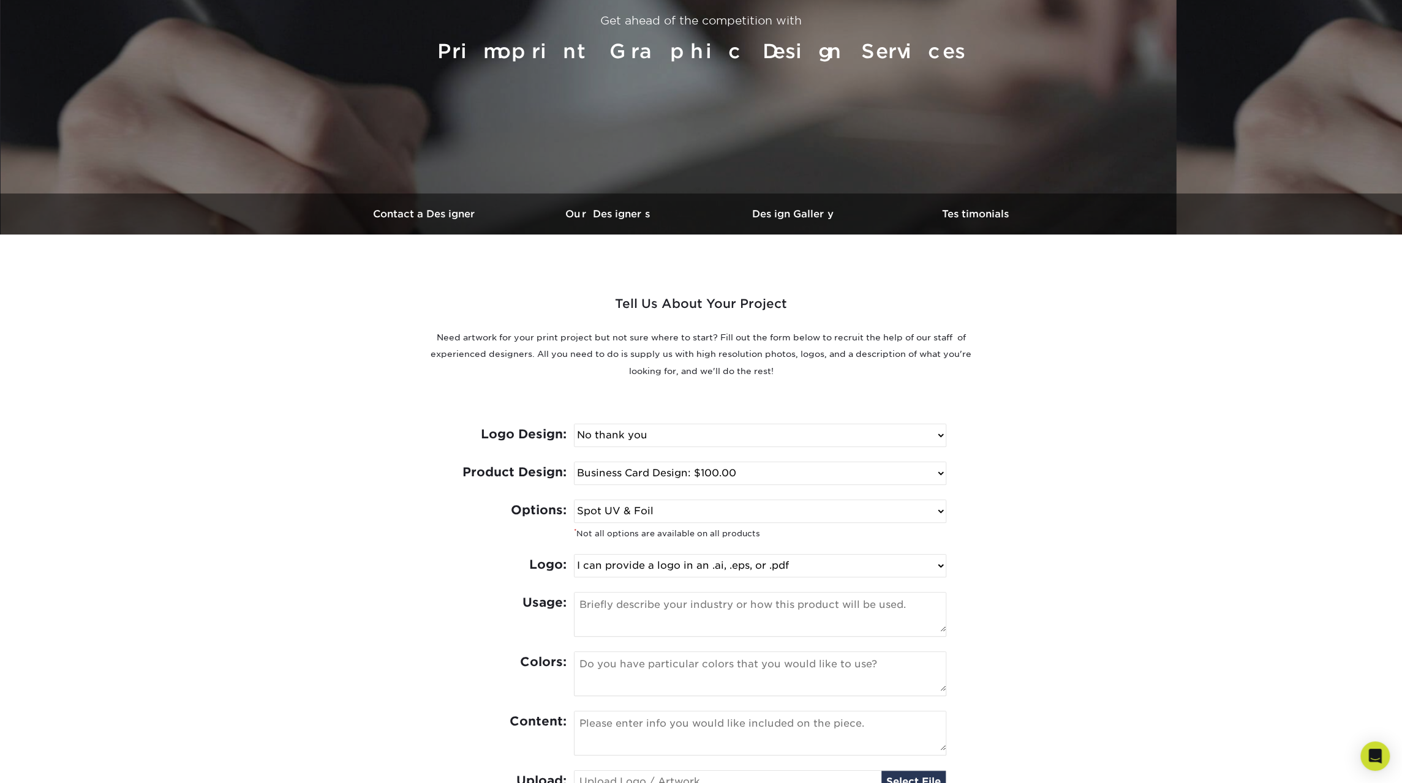
scroll to position [190, 0]
click at [465, 220] on h3 "Contact a Designer" at bounding box center [426, 215] width 184 height 12
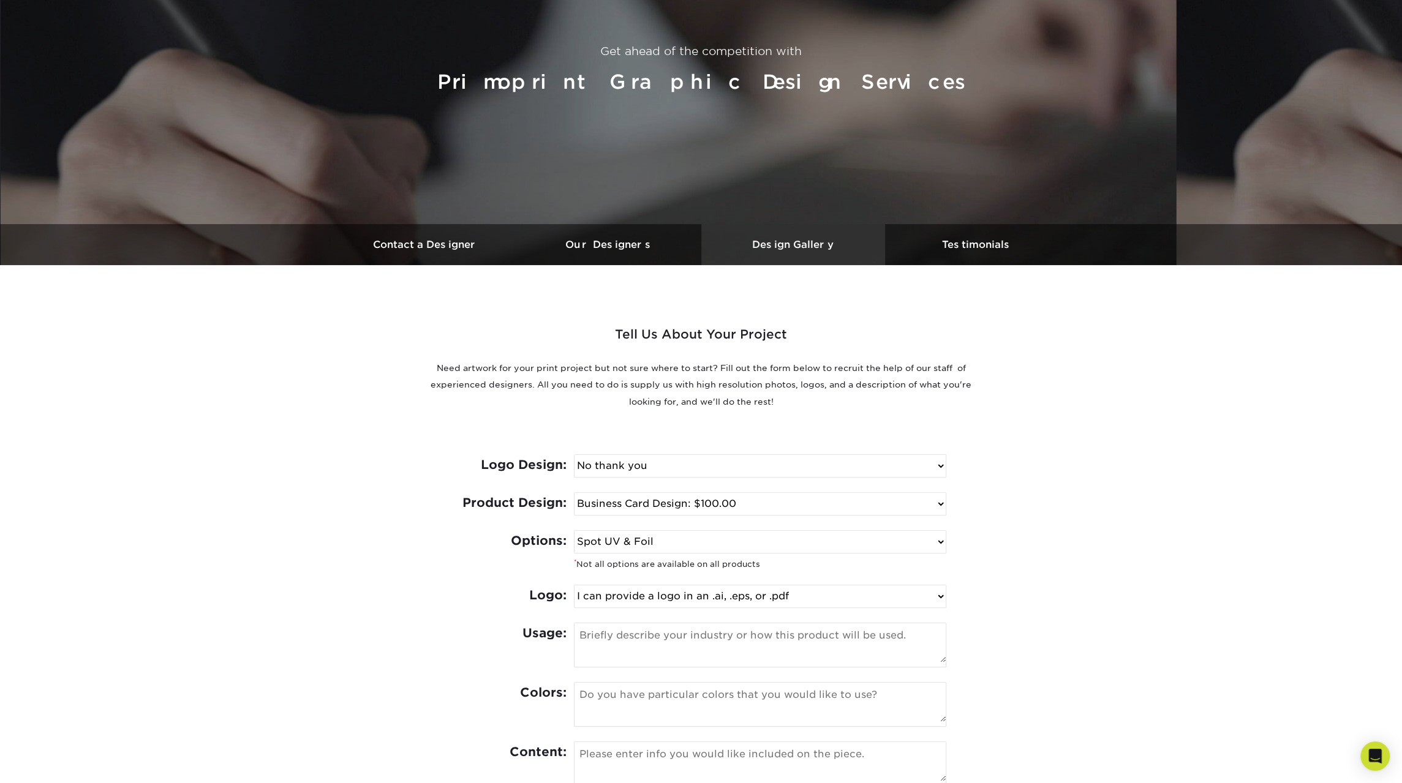
scroll to position [0, 0]
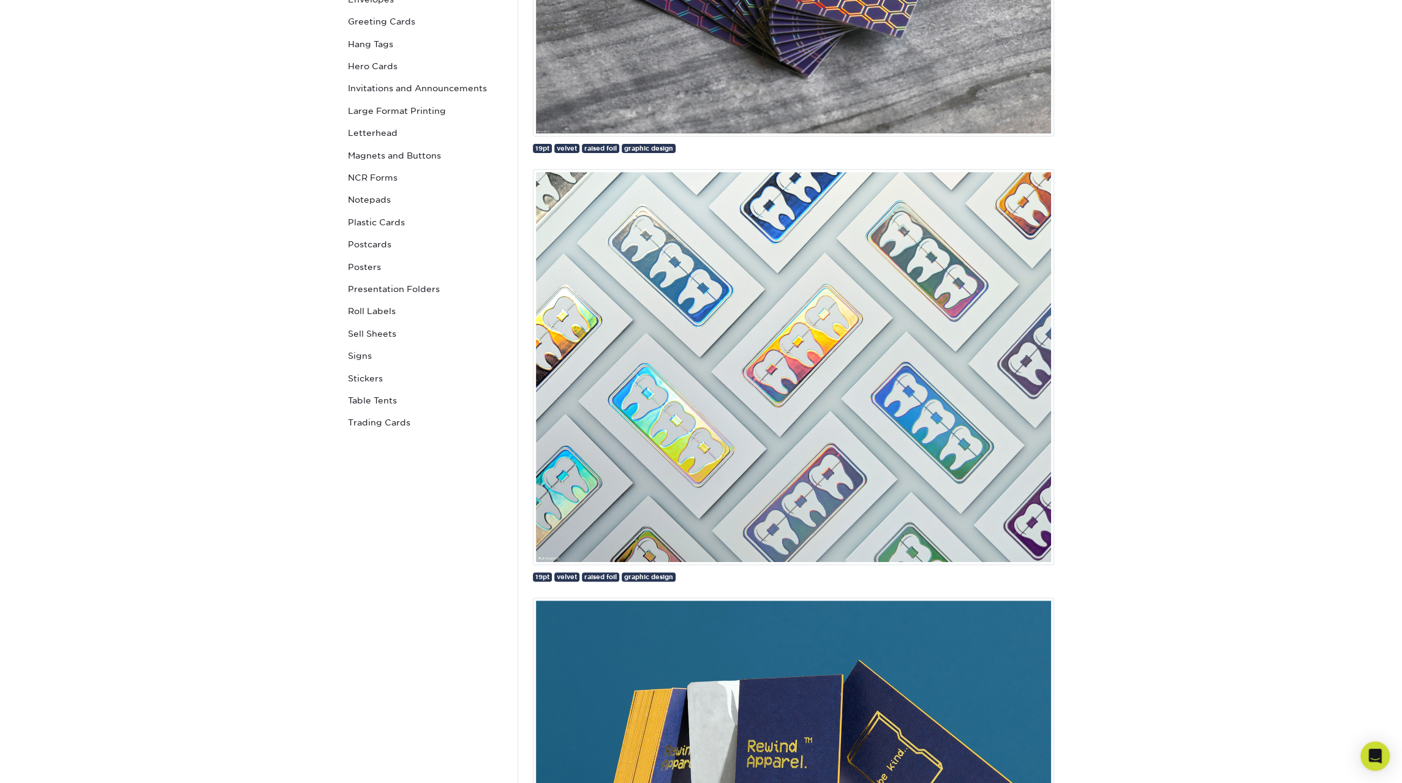
scroll to position [366, 0]
click at [883, 404] on img at bounding box center [793, 366] width 521 height 396
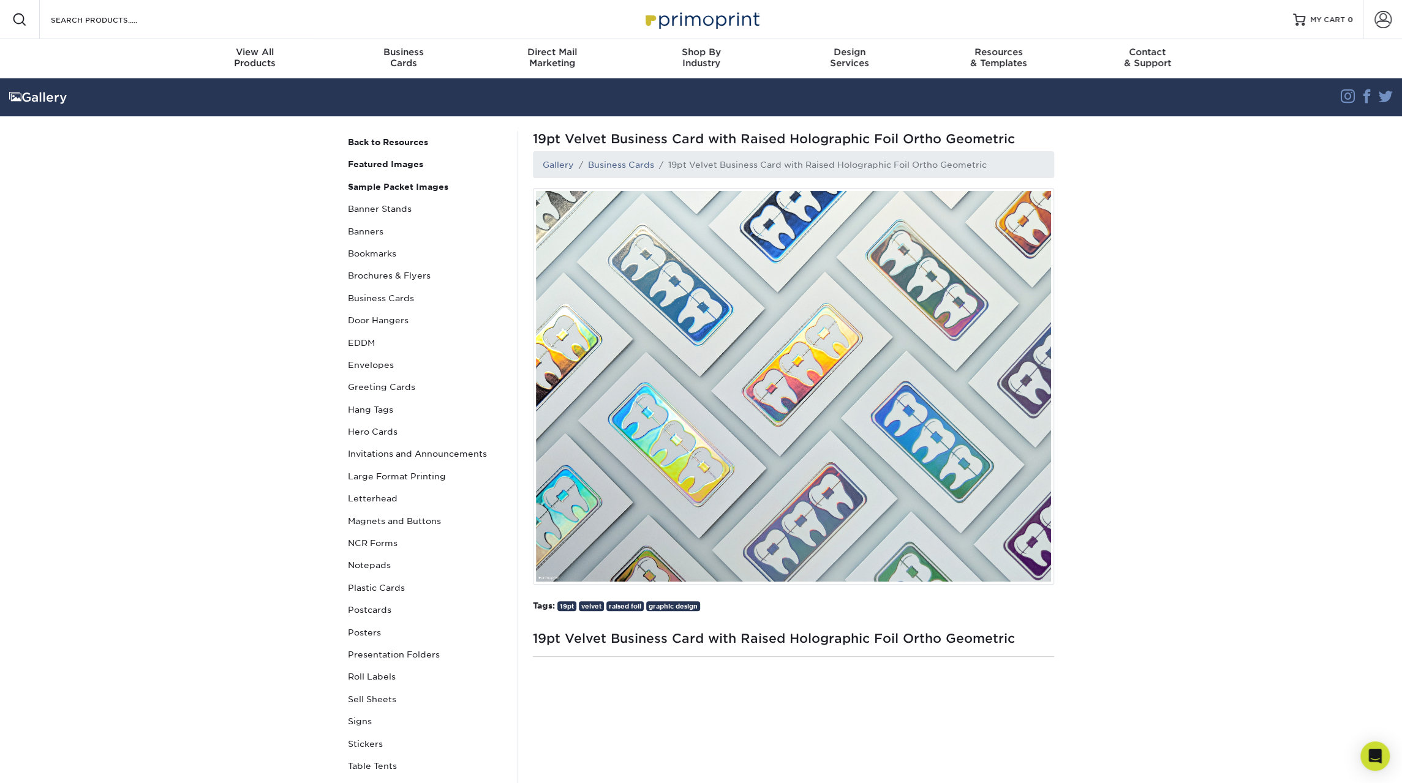
click at [752, 396] on img at bounding box center [793, 386] width 521 height 396
click at [784, 304] on img at bounding box center [793, 386] width 521 height 396
click at [1207, 366] on section "Gallery Instagram Facebook Twitter Gallery Back to Resources Featured Images Sa…" at bounding box center [701, 456] width 1402 height 756
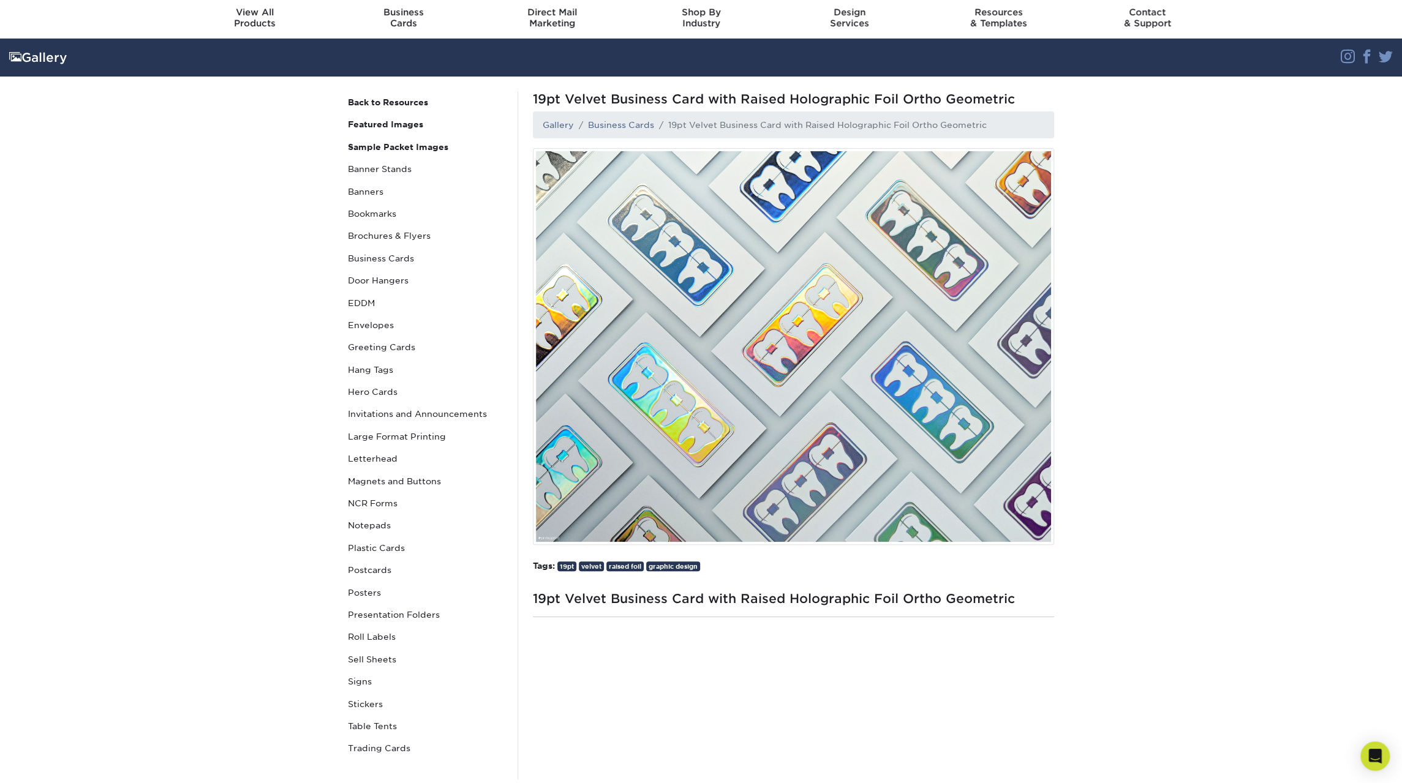
scroll to position [40, 0]
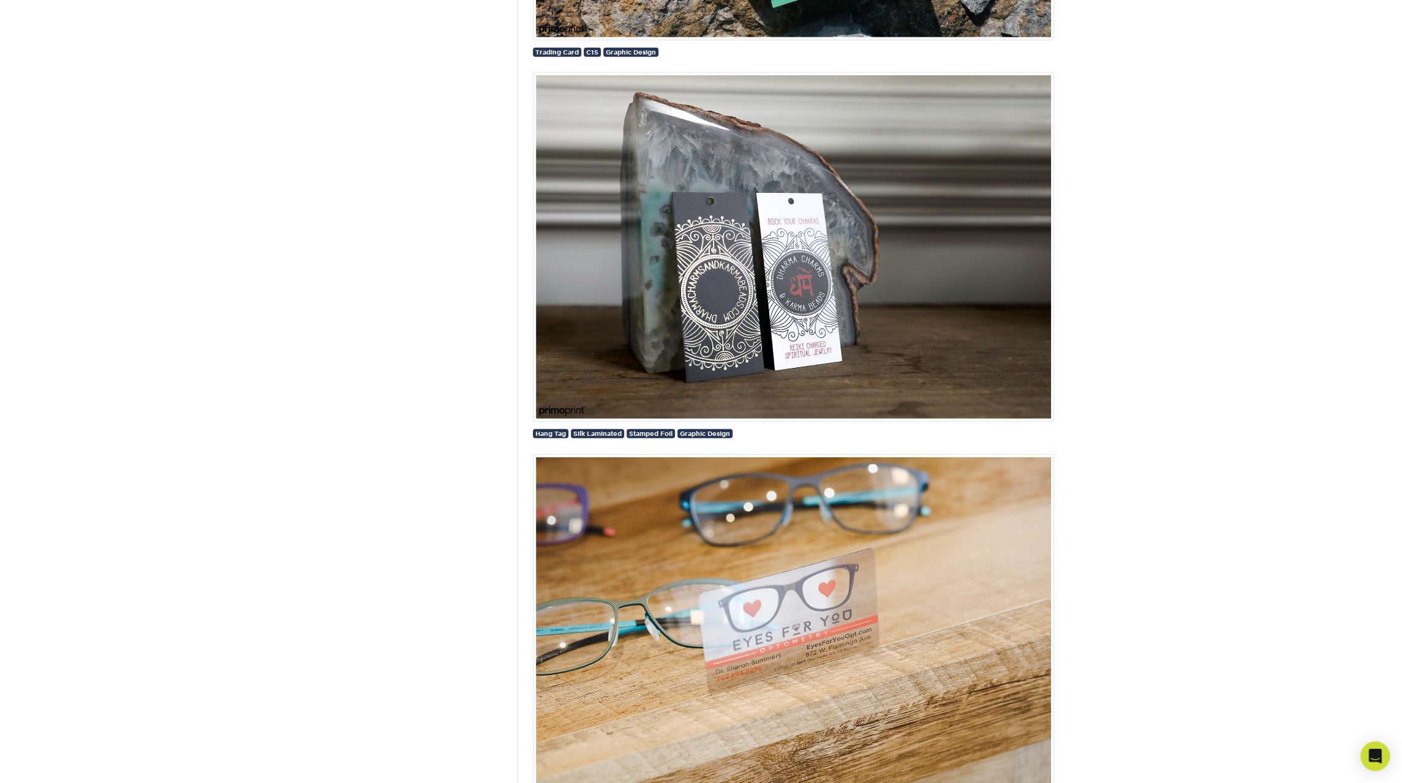
scroll to position [40944, 0]
